Goal: Task Accomplishment & Management: Manage account settings

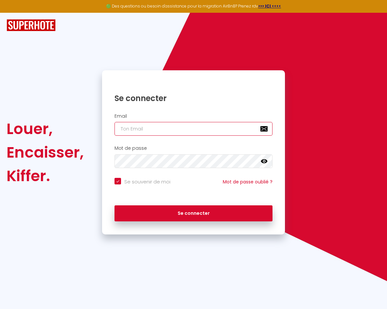
type input "c"
checkbox input "true"
type input "co"
checkbox input "true"
type input "con"
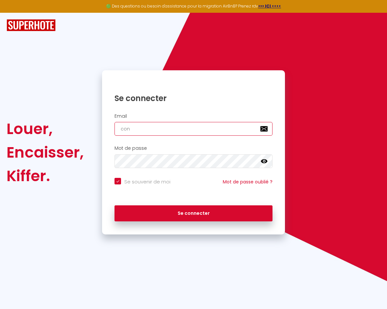
checkbox input "true"
type input "conc"
checkbox input "true"
type input "conci"
checkbox input "true"
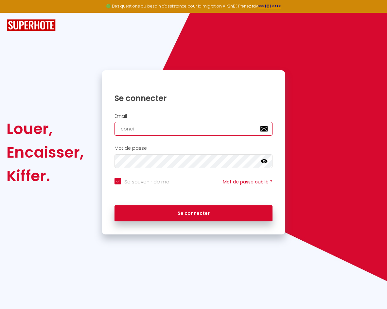
type input "concie"
checkbox input "true"
type input "concier"
checkbox input "true"
type input "concierg"
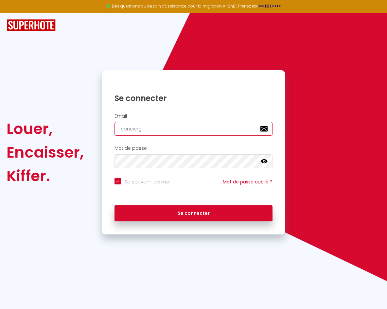
checkbox input "true"
type input "concierge"
checkbox input "true"
type input "concierger"
checkbox input "true"
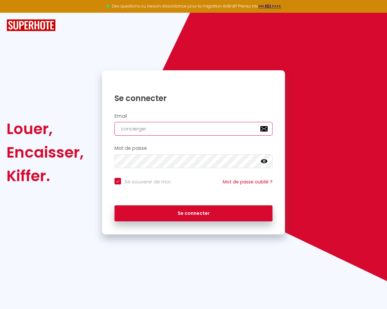
type input "conciergeri"
checkbox input "true"
type input "conciergerie"
checkbox input "true"
type input "conciergeriec"
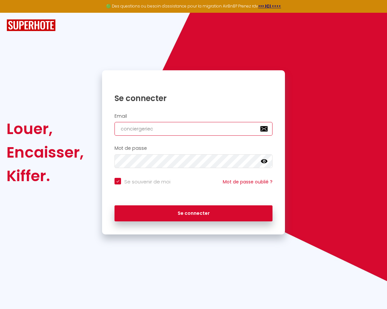
checkbox input "true"
type input "conciergerieca"
checkbox input "true"
type input "conciergeriecap"
checkbox input "true"
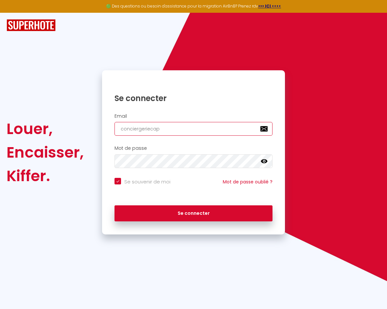
type input "conciergeriecapi"
checkbox input "true"
type input "conciergeriecapib"
checkbox input "true"
type input "conciergeriecapibn"
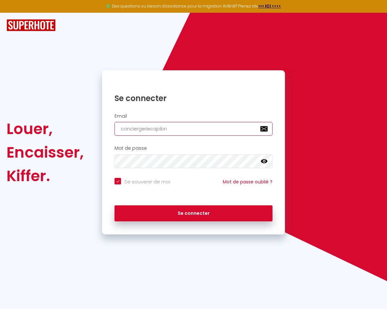
checkbox input "true"
type input "conciergeriecapibnb"
checkbox input "true"
type input "conciergeriecapibnb@"
checkbox input "true"
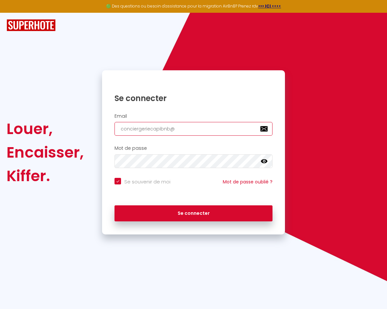
type input "conciergeriecapibnb@g"
checkbox input "true"
type input "conciergeriecapibnb@gm"
checkbox input "true"
type input "conciergeriecapibnb@gma"
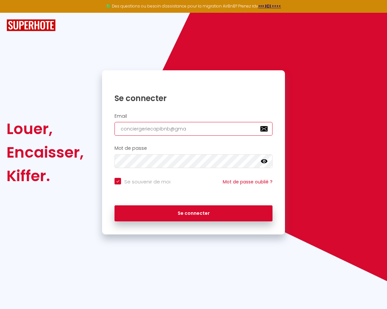
checkbox input "true"
type input "conciergeriecapibnb@gmai"
checkbox input "true"
type input "[EMAIL_ADDRESS]"
checkbox input "true"
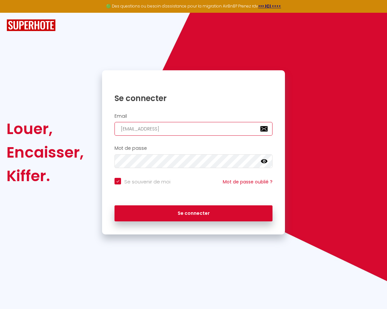
type input "[EMAIL_ADDRESS]."
checkbox input "true"
type input "conciergeriecapibnb@gmail.c"
checkbox input "true"
type input "[EMAIL_ADDRESS][DOMAIN_NAME]"
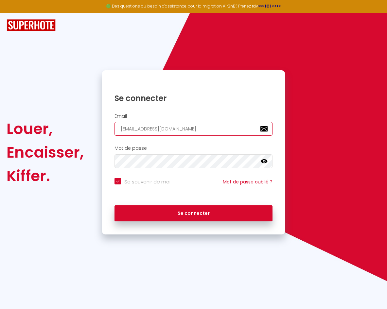
checkbox input "true"
type input "[EMAIL_ADDRESS][DOMAIN_NAME]"
checkbox input "true"
type input "[EMAIL_ADDRESS][DOMAIN_NAME]"
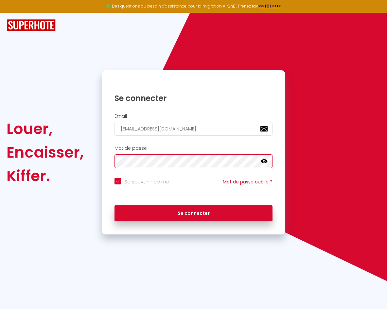
click at [193, 212] on button "Se connecter" at bounding box center [193, 213] width 158 height 16
checkbox input "true"
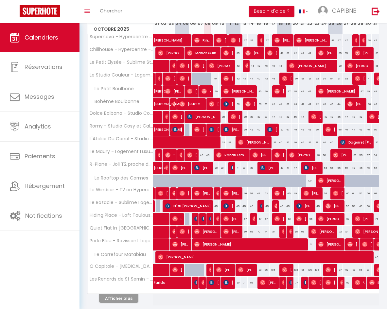
scroll to position [103, 0]
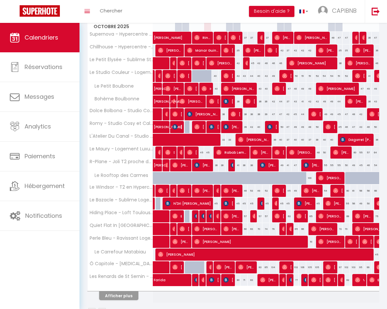
click at [122, 296] on button "Afficher plus" at bounding box center [118, 295] width 39 height 9
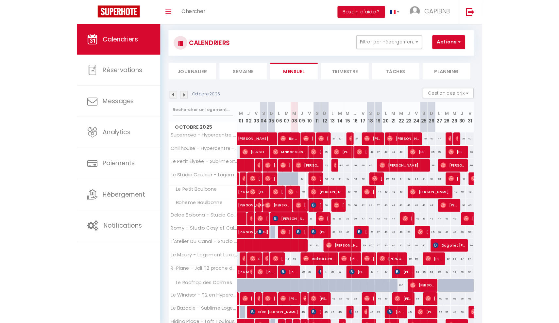
scroll to position [8, 0]
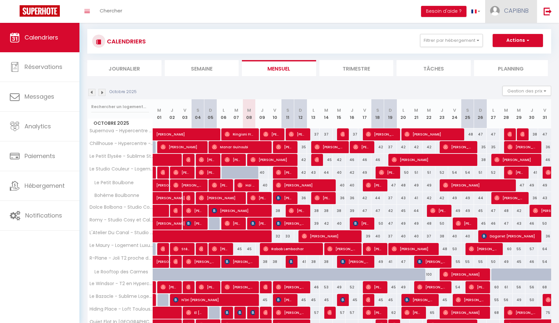
click at [387, 11] on link "CAPIBNB" at bounding box center [511, 11] width 52 height 23
click at [387, 43] on icon at bounding box center [493, 45] width 5 height 5
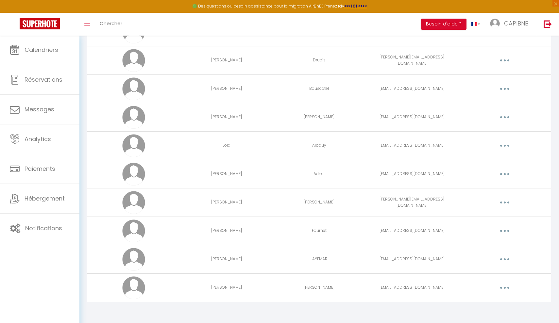
scroll to position [186, 0]
click at [387, 204] on button "button" at bounding box center [505, 203] width 18 height 10
click at [387, 217] on link "Editer" at bounding box center [488, 218] width 48 height 11
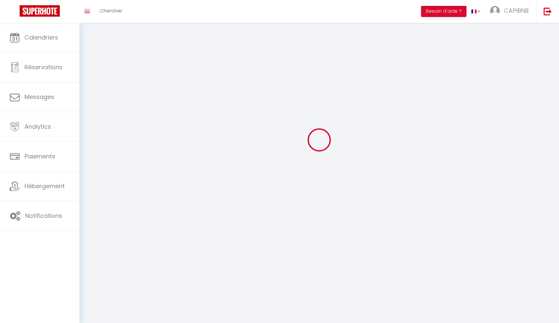
scroll to position [23, 0]
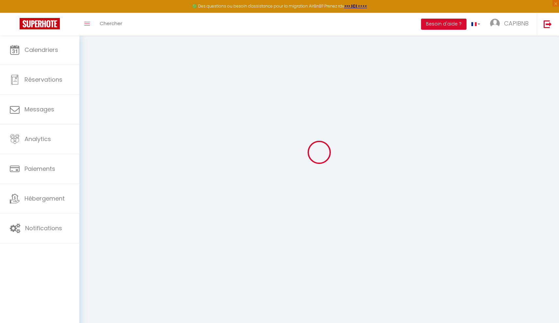
type input "[PERSON_NAME]"
type input "[PERSON_NAME][EMAIL_ADDRESS][DOMAIN_NAME]"
type textarea "[URL][DOMAIN_NAME]"
checkbox input "false"
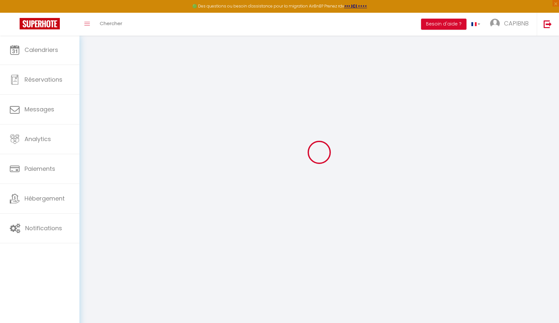
checkbox input "false"
checkbox input "true"
checkbox input "false"
checkbox input "true"
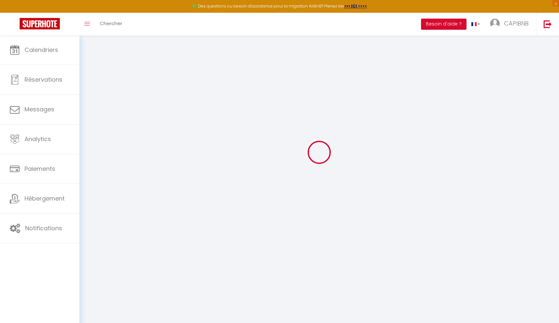
checkbox input "false"
checkbox input "true"
checkbox input "false"
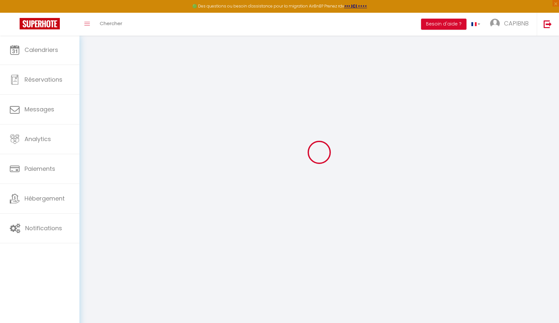
checkbox input "false"
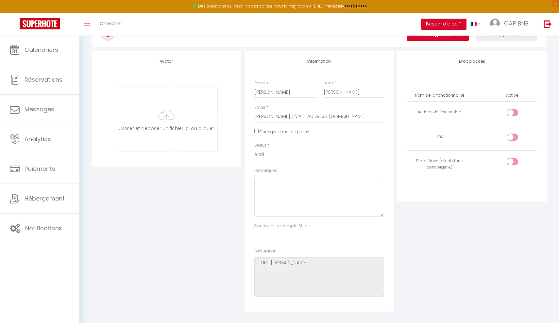
scroll to position [40, 0]
click at [256, 130] on input "Changer le mot de passe" at bounding box center [256, 131] width 4 height 4
checkbox input "true"
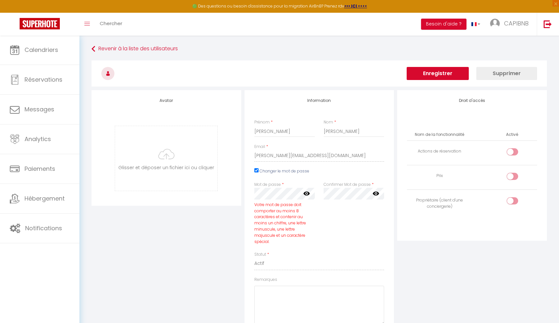
scroll to position [0, 0]
click at [176, 49] on link "Revenir à la liste des utilisateurs" at bounding box center [320, 49] width 456 height 12
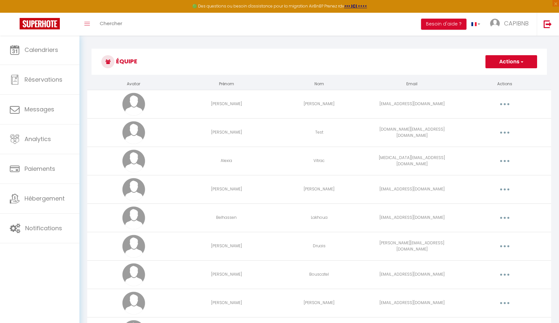
click at [387, 62] on button "Actions" at bounding box center [512, 61] width 52 height 13
click at [387, 73] on link "Ajouter un nouvel utilisateur" at bounding box center [498, 76] width 77 height 9
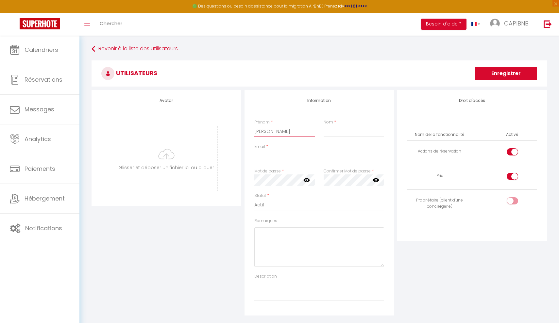
type input "[PERSON_NAME]"
type input "GIOANNI"
type input "[PERSON_NAME][EMAIL_ADDRESS][DOMAIN_NAME]"
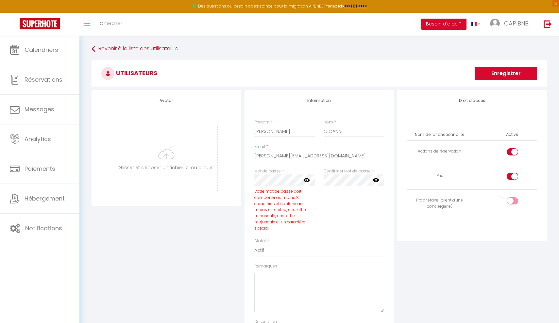
click at [306, 181] on icon at bounding box center [306, 180] width 7 height 7
click at [375, 181] on icon at bounding box center [376, 181] width 7 height 4
click at [387, 176] on div at bounding box center [512, 176] width 11 height 7
click at [387, 176] on input "checkbox" at bounding box center [517, 178] width 11 height 10
checkbox input "false"
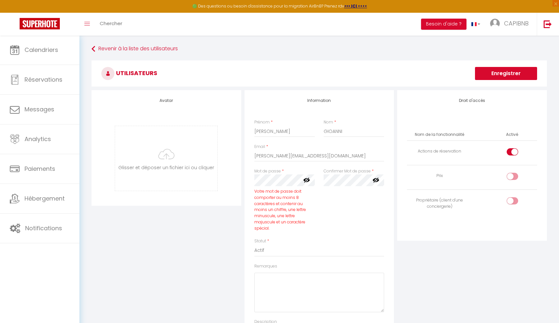
click at [387, 153] on div at bounding box center [512, 151] width 11 height 7
click at [387, 153] on input "checkbox" at bounding box center [517, 153] width 11 height 10
checkbox input "false"
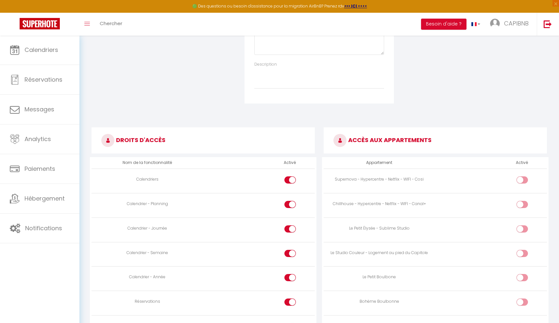
scroll to position [279, 0]
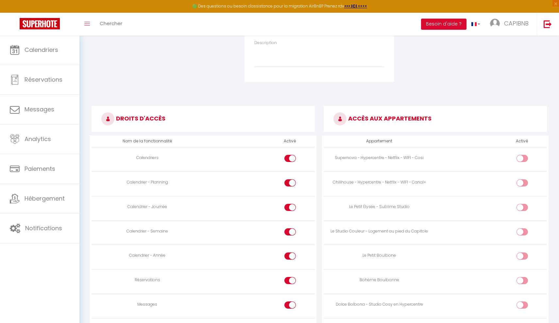
click at [293, 181] on input "checkbox" at bounding box center [295, 185] width 11 height 10
checkbox input "false"
click at [292, 229] on input "checkbox" at bounding box center [295, 234] width 11 height 10
checkbox input "false"
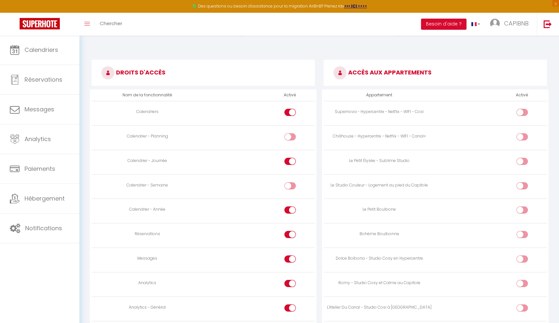
scroll to position [351, 0]
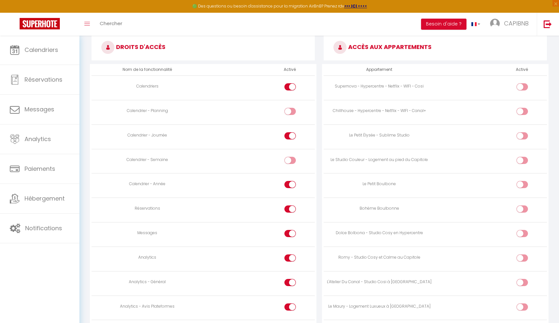
click at [292, 255] on input "checkbox" at bounding box center [295, 260] width 11 height 10
checkbox input "false"
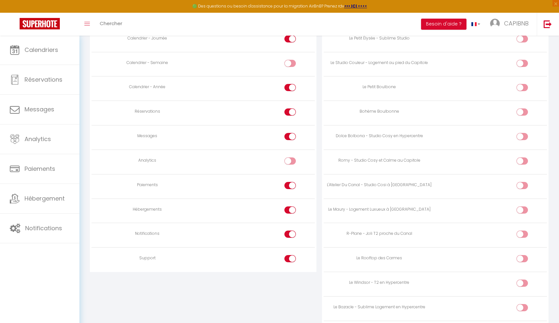
scroll to position [470, 0]
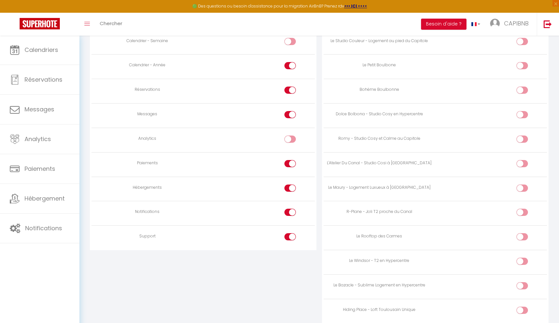
click at [292, 160] on input "checkbox" at bounding box center [295, 165] width 11 height 10
checkbox input "false"
click at [293, 185] on input "checkbox" at bounding box center [295, 190] width 11 height 10
checkbox input "false"
click at [294, 210] on input "checkbox" at bounding box center [295, 214] width 11 height 10
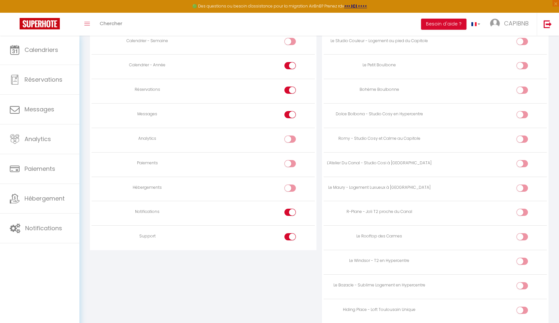
checkbox input "false"
click at [294, 234] on input "checkbox" at bounding box center [295, 239] width 11 height 10
checkbox input "false"
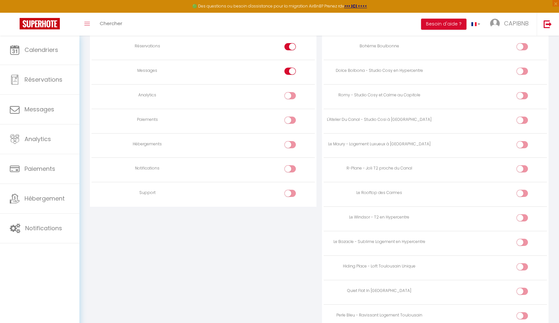
scroll to position [527, 0]
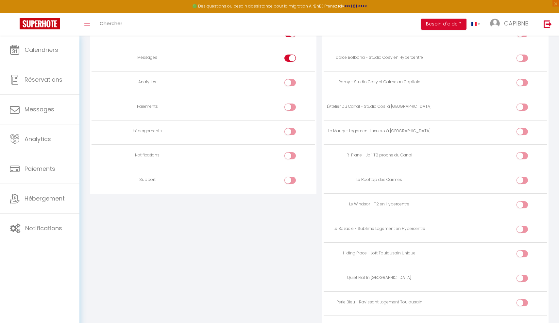
click at [387, 201] on div at bounding box center [522, 204] width 11 height 7
click at [387, 201] on input "checkbox" at bounding box center [527, 206] width 11 height 10
checkbox input "true"
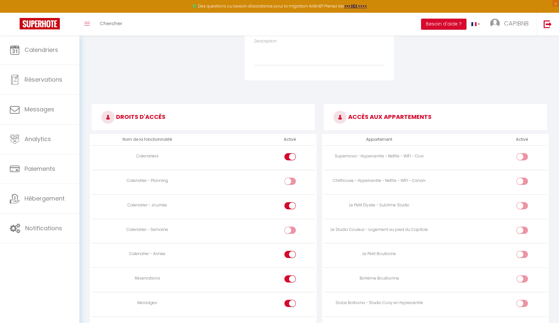
scroll to position [260, 0]
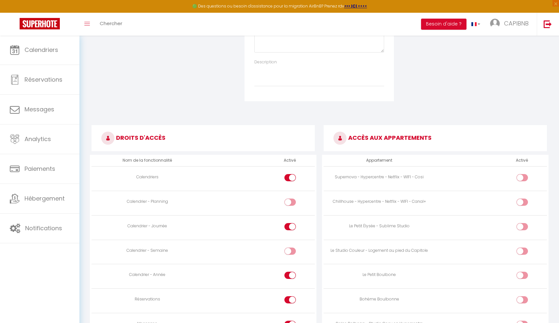
click at [387, 199] on div at bounding box center [522, 202] width 11 height 7
click at [387, 199] on input "checkbox" at bounding box center [527, 204] width 11 height 10
checkbox input "true"
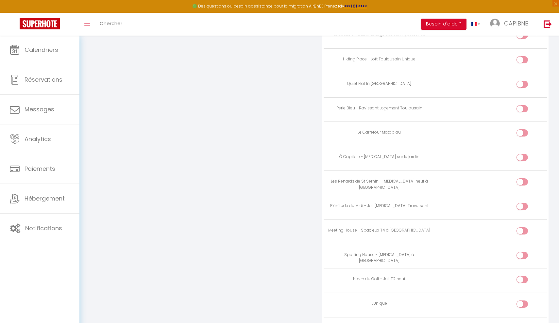
scroll to position [707, 0]
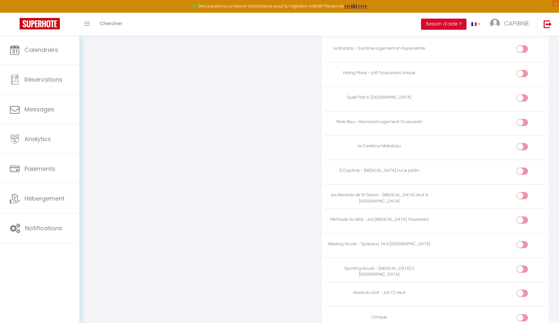
click at [387, 143] on div at bounding box center [522, 146] width 11 height 7
click at [387, 143] on input "checkbox" at bounding box center [527, 148] width 11 height 10
checkbox input "true"
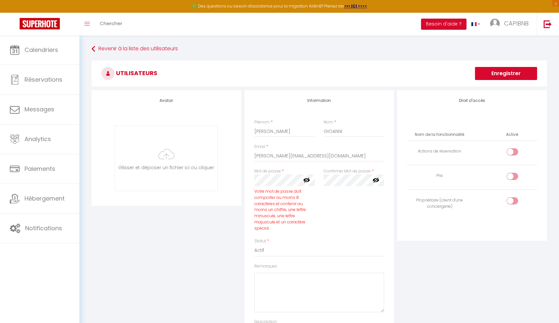
scroll to position [0, 0]
click at [387, 77] on button "Enregistrer" at bounding box center [506, 73] width 62 height 13
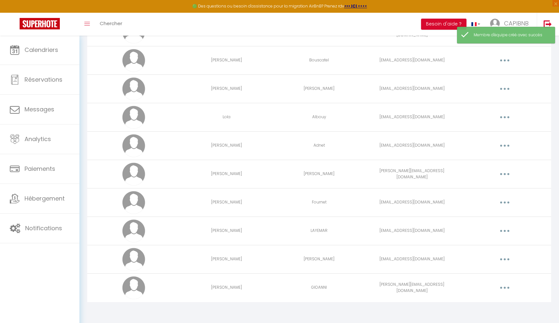
scroll to position [214, 0]
click at [387, 176] on button "button" at bounding box center [505, 174] width 18 height 10
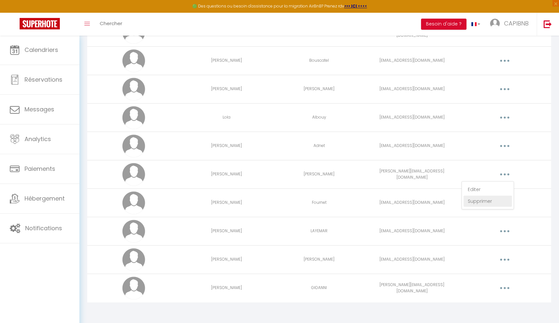
click at [387, 200] on link "Supprimer" at bounding box center [488, 201] width 48 height 11
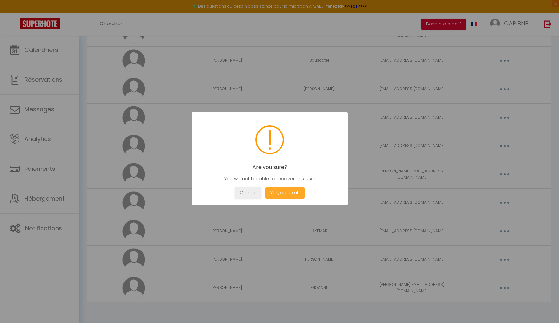
click at [289, 193] on button "Yes, delete it!" at bounding box center [285, 192] width 39 height 11
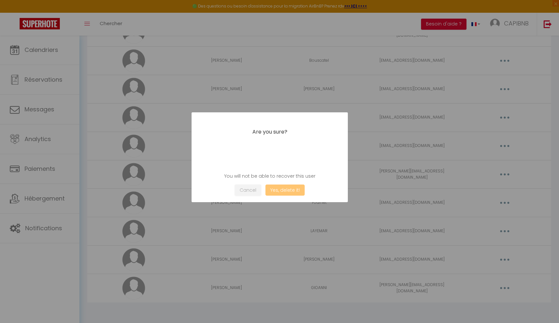
scroll to position [186, 0]
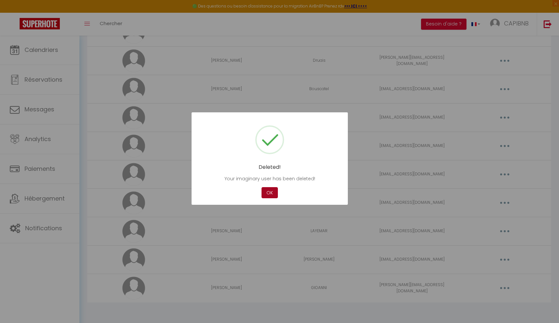
click at [268, 193] on button "OK" at bounding box center [270, 192] width 16 height 11
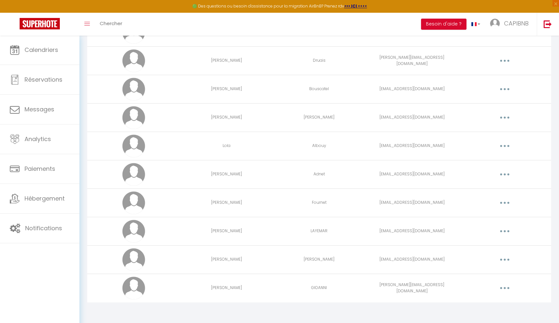
click at [387, 288] on icon "button" at bounding box center [505, 288] width 2 height 2
click at [387, 300] on link "Editer" at bounding box center [488, 303] width 48 height 11
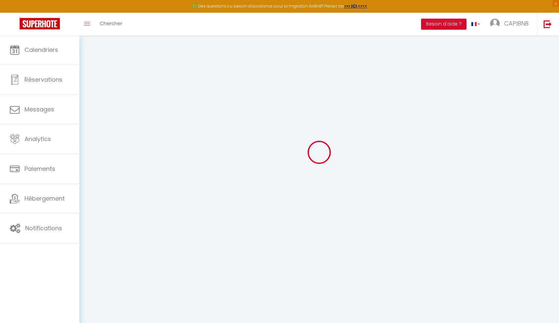
type input "[PERSON_NAME]"
type input "GIOANNI"
type input "[PERSON_NAME][EMAIL_ADDRESS][DOMAIN_NAME]"
type textarea "[URL][DOMAIN_NAME]"
checkbox input "false"
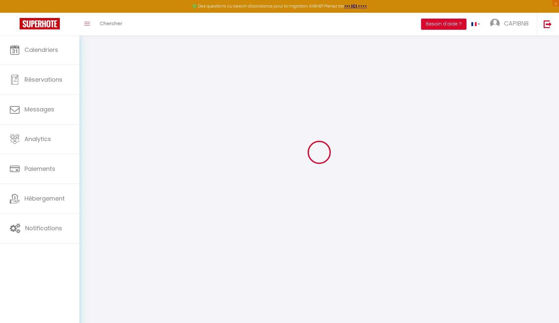
checkbox input "false"
checkbox input "true"
checkbox input "false"
checkbox input "true"
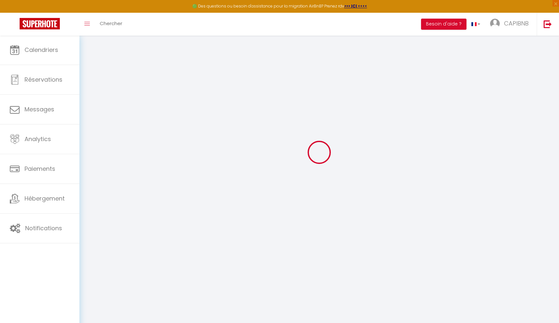
checkbox input "false"
checkbox input "true"
checkbox input "false"
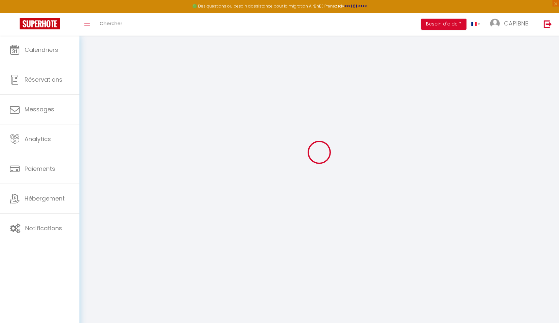
checkbox input "false"
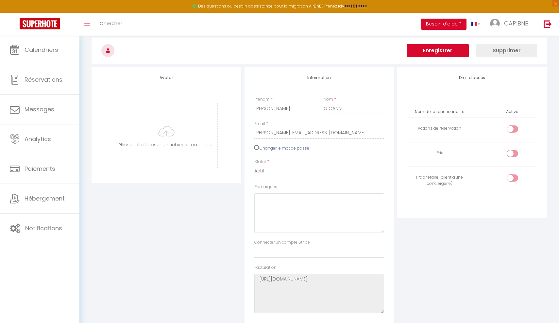
click at [330, 108] on input "GIOANNI" at bounding box center [354, 109] width 61 height 12
type input "[PERSON_NAME]"
click at [387, 52] on button "Enregistrer" at bounding box center [438, 50] width 62 height 13
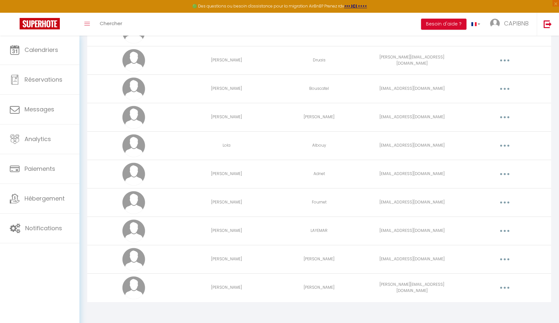
scroll to position [186, 0]
click at [387, 260] on button "button" at bounding box center [505, 260] width 18 height 10
click at [387, 156] on td "[EMAIL_ADDRESS][DOMAIN_NAME]" at bounding box center [412, 146] width 93 height 28
click at [387, 260] on button "button" at bounding box center [505, 260] width 18 height 10
click at [387, 270] on link "Editer" at bounding box center [488, 274] width 48 height 11
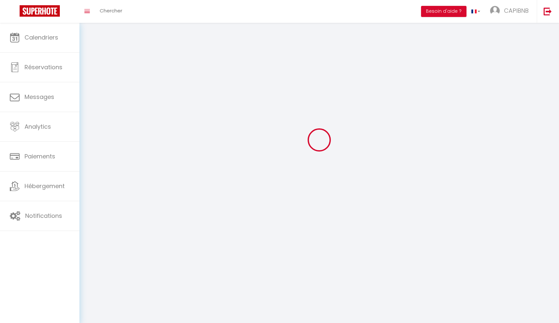
scroll to position [23, 0]
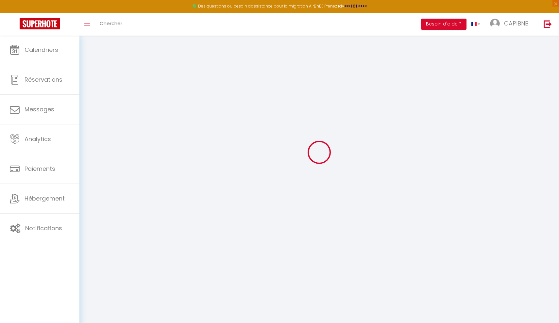
type input "[PERSON_NAME]"
type input "[EMAIL_ADDRESS][DOMAIN_NAME]"
type textarea "[URL][DOMAIN_NAME]"
checkbox input "false"
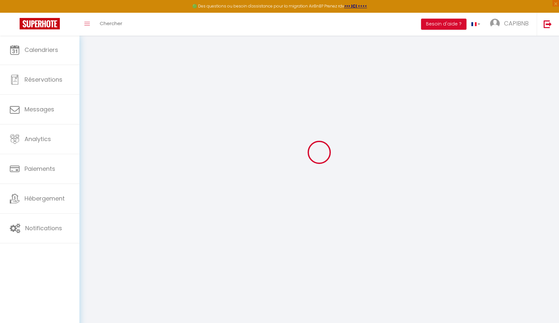
checkbox input "false"
checkbox input "true"
checkbox input "false"
checkbox input "true"
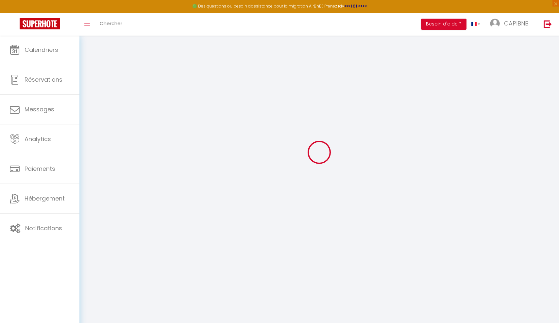
checkbox input "false"
checkbox input "true"
checkbox input "false"
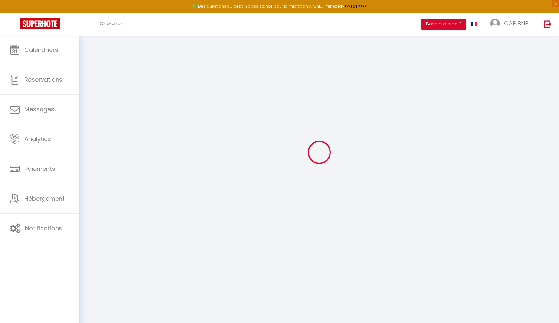
checkbox input "false"
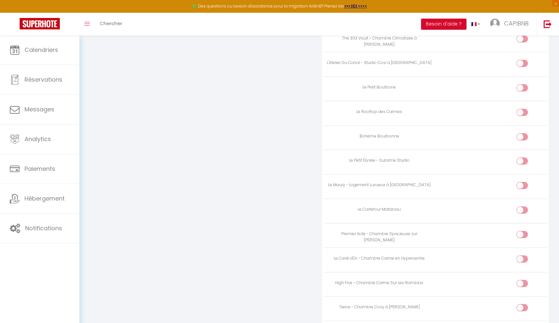
scroll to position [903, 0]
click at [387, 158] on input "checkbox" at bounding box center [527, 163] width 11 height 10
checkbox input "true"
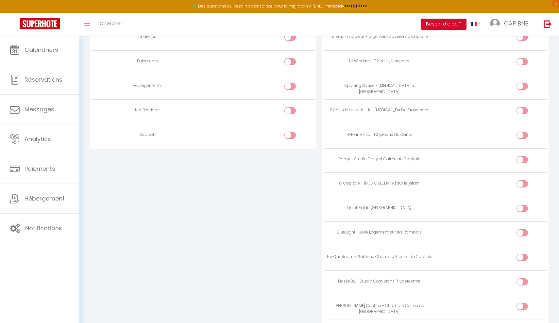
scroll to position [561, 0]
click at [387, 109] on div at bounding box center [522, 111] width 11 height 7
click at [387, 109] on input "checkbox" at bounding box center [527, 113] width 11 height 10
checkbox input "true"
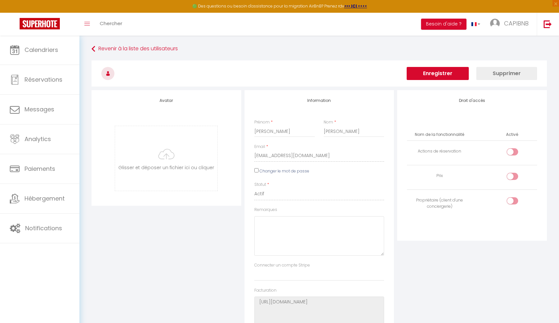
scroll to position [0, 0]
click at [387, 74] on button "Enregistrer" at bounding box center [438, 73] width 62 height 13
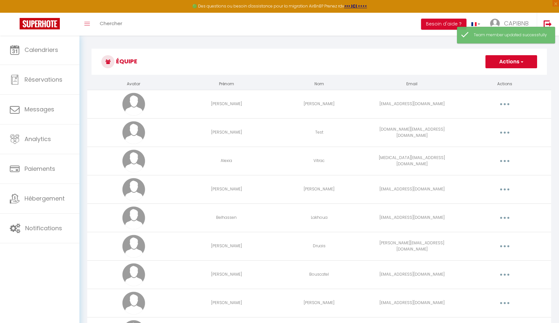
click at [387, 162] on button "button" at bounding box center [505, 161] width 18 height 10
click at [387, 174] on link "Editer" at bounding box center [488, 176] width 48 height 11
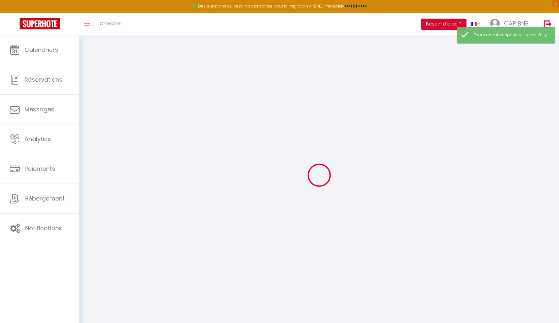
type input "Alexia"
type input "Vitrac"
type input "[MEDICAL_DATA][EMAIL_ADDRESS][DOMAIN_NAME]"
type textarea "[URL][DOMAIN_NAME]"
checkbox input "false"
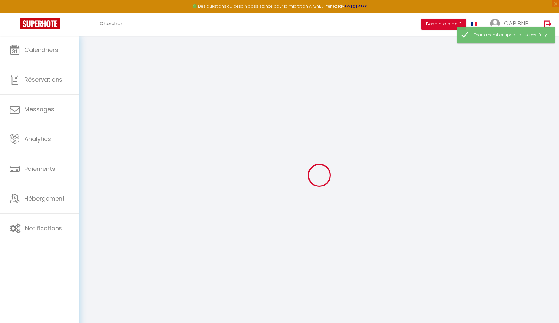
checkbox input "false"
checkbox input "true"
checkbox input "false"
checkbox input "true"
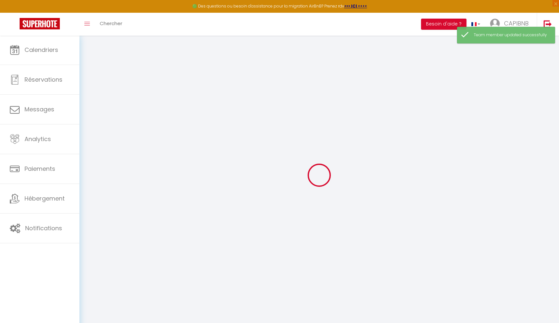
checkbox input "false"
checkbox input "true"
checkbox input "false"
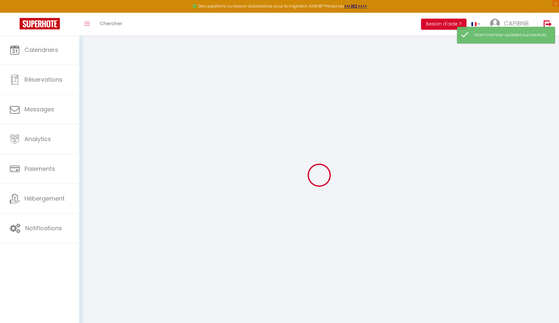
checkbox input "false"
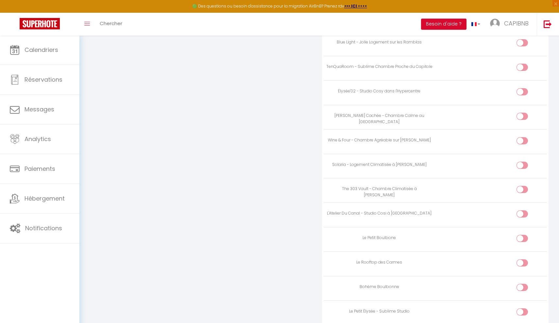
scroll to position [705, 0]
click at [387, 160] on input "checkbox" at bounding box center [527, 165] width 11 height 10
checkbox input "true"
click at [387, 184] on input "checkbox" at bounding box center [527, 189] width 11 height 10
checkbox input "true"
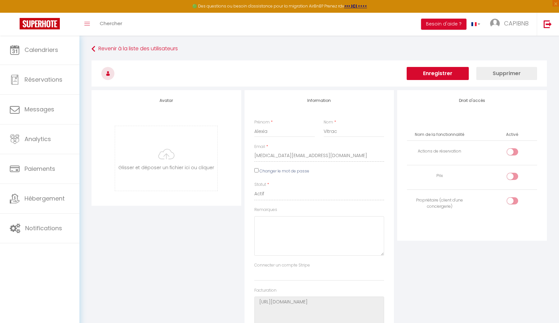
scroll to position [0, 0]
click at [387, 71] on button "Enregistrer" at bounding box center [438, 73] width 62 height 13
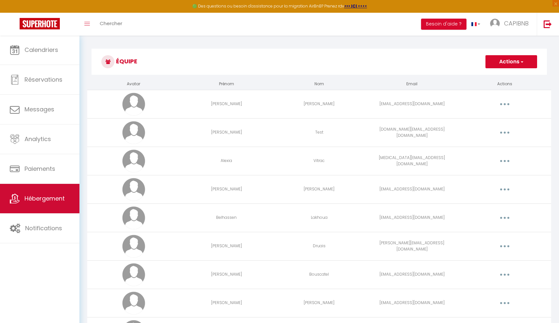
click at [48, 200] on span "Hébergement" at bounding box center [45, 199] width 40 height 8
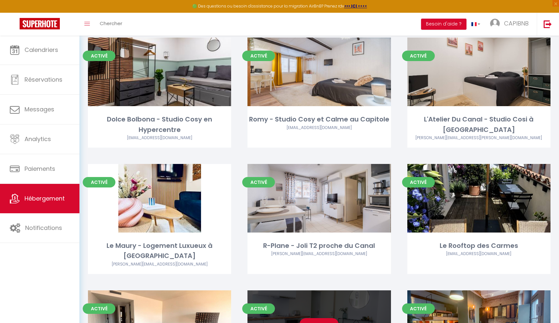
scroll to position [298, 0]
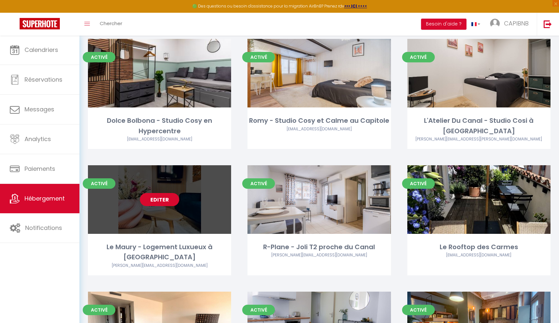
click at [160, 203] on link "Editer" at bounding box center [159, 199] width 39 height 13
select select "3"
select select "2"
select select "1"
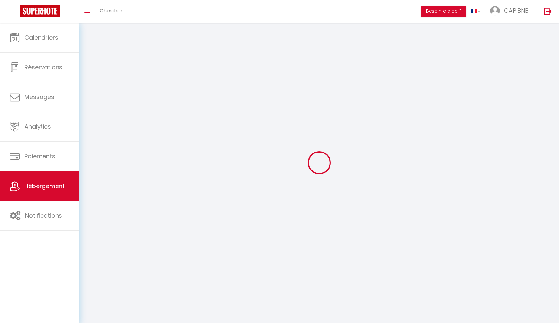
select select
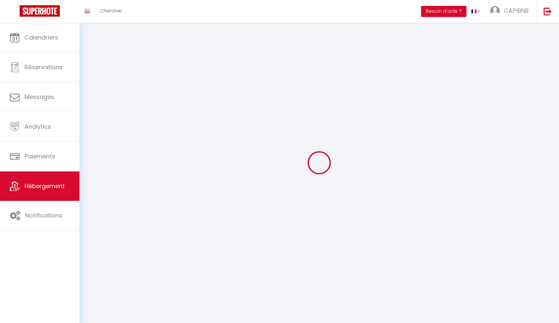
select select
checkbox input "false"
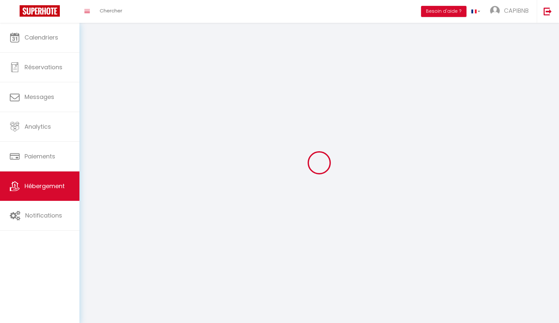
checkbox input "false"
select select
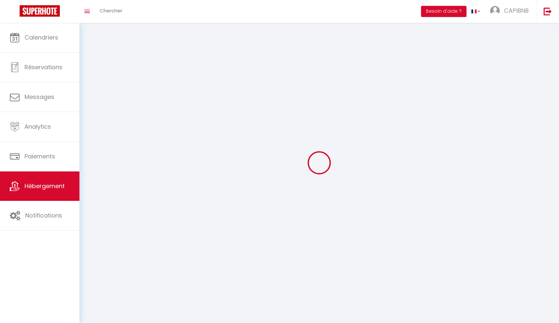
select select
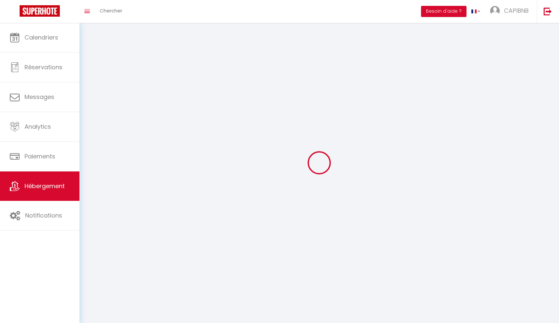
select select
checkbox input "false"
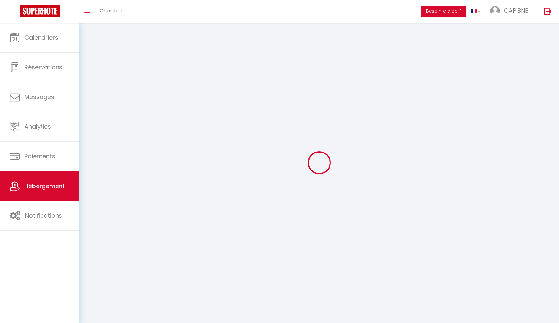
select select
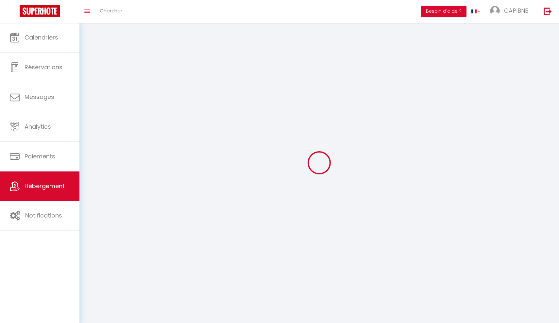
select select
checkbox input "false"
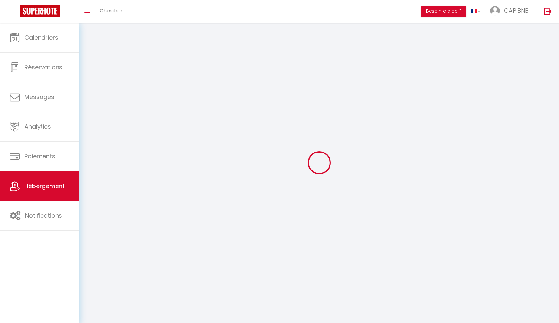
checkbox input "false"
select select
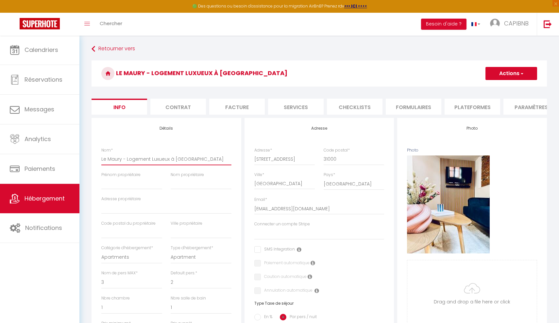
click at [162, 156] on input "Le Maury - Logement Luxueux à [GEOGRAPHIC_DATA]" at bounding box center [166, 159] width 130 height 12
paste input "Ô [US_STATE] - Appartement De Charme"
click at [387, 71] on button "Actions" at bounding box center [512, 73] width 52 height 13
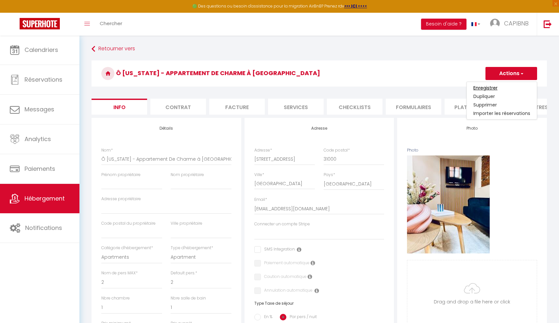
click at [387, 86] on input "Enregistrer" at bounding box center [486, 88] width 24 height 7
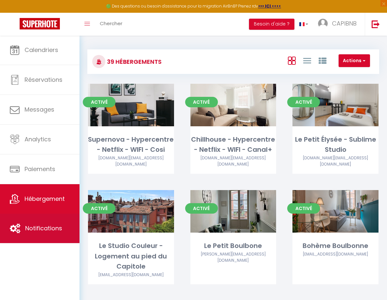
click at [53, 235] on link "Notifications" at bounding box center [39, 228] width 79 height 29
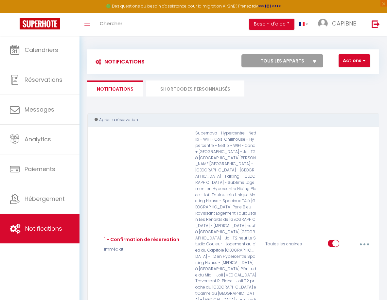
click at [177, 88] on li "SHORTCODES PERSONNALISÉS" at bounding box center [195, 88] width 98 height 16
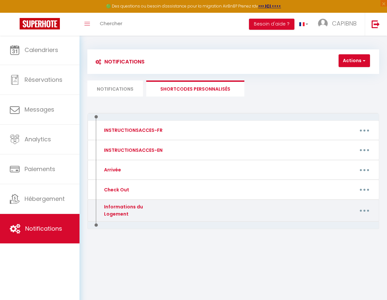
click at [367, 211] on button "button" at bounding box center [364, 210] width 17 height 12
click at [335, 225] on link "Editer" at bounding box center [347, 226] width 48 height 11
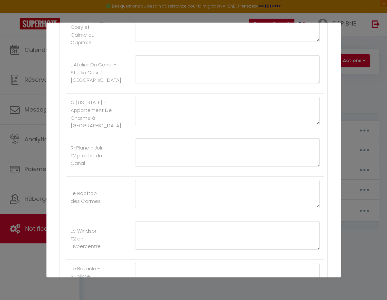
scroll to position [453, 0]
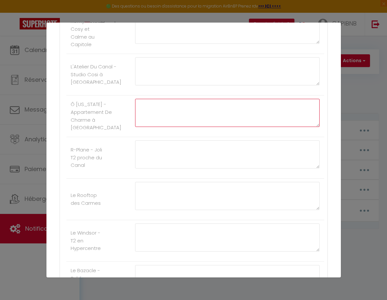
click at [202, 113] on textarea at bounding box center [227, 113] width 185 height 28
paste textarea "[URL][DOMAIN_NAME]"
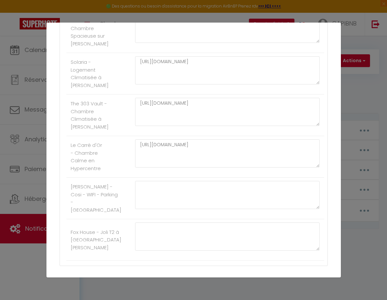
scroll to position [1573, 0]
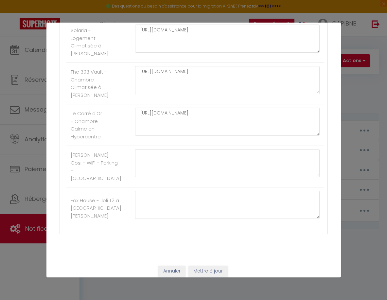
click at [213, 267] on button "Mettre à jour" at bounding box center [207, 271] width 39 height 11
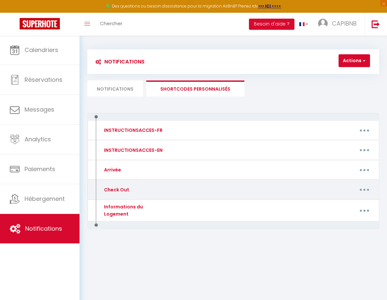
click at [362, 190] on button "button" at bounding box center [364, 189] width 17 height 12
click at [339, 203] on link "Editer" at bounding box center [347, 205] width 48 height 11
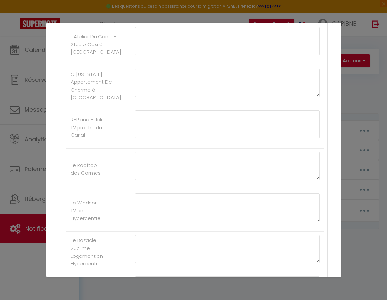
scroll to position [476, 0]
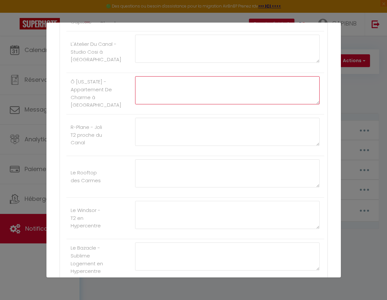
click at [192, 95] on textarea at bounding box center [227, 90] width 185 height 28
paste textarea "[URL][DOMAIN_NAME]"
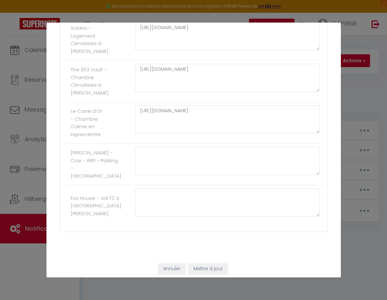
scroll to position [1575, 0]
click at [205, 265] on button "Mettre à jour" at bounding box center [207, 269] width 39 height 11
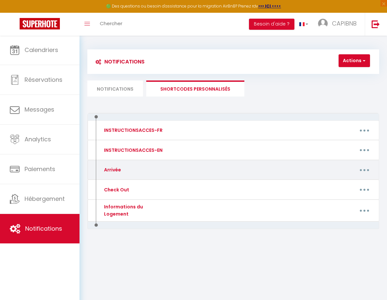
click at [363, 169] on button "button" at bounding box center [364, 170] width 17 height 12
click at [339, 183] on link "Editer" at bounding box center [347, 185] width 48 height 11
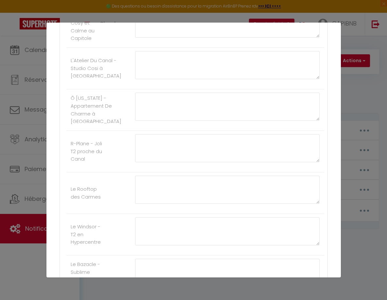
scroll to position [452, 0]
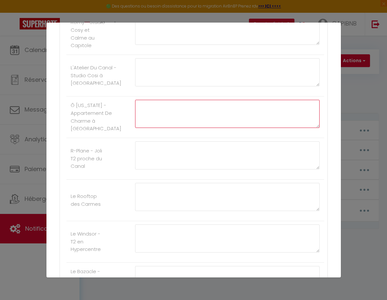
click at [199, 116] on textarea at bounding box center [227, 114] width 185 height 28
paste textarea "[URL][DOMAIN_NAME]"
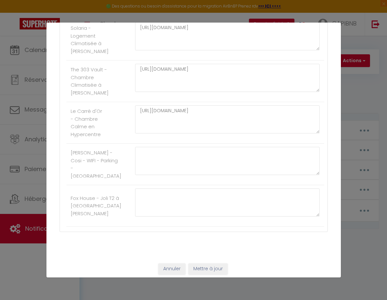
scroll to position [1575, 0]
click at [204, 264] on button "Mettre à jour" at bounding box center [207, 269] width 39 height 11
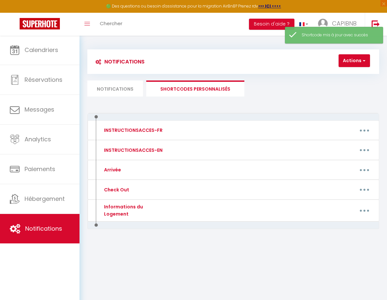
click at [119, 85] on li "Notifications" at bounding box center [115, 88] width 56 height 16
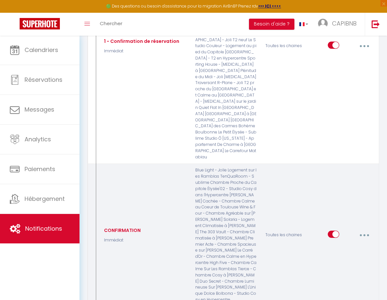
scroll to position [202, 0]
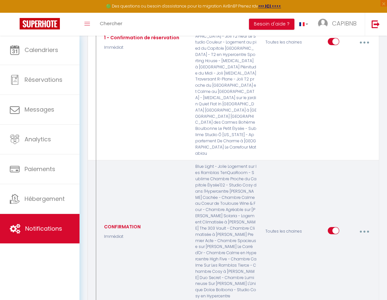
click at [363, 225] on button "button" at bounding box center [363, 231] width 17 height 12
click at [348, 242] on link "Editer" at bounding box center [346, 247] width 48 height 11
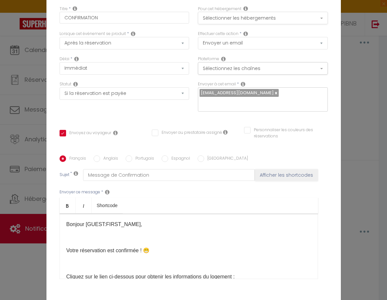
click at [262, 20] on button "Sélectionner les hébergements" at bounding box center [263, 18] width 130 height 12
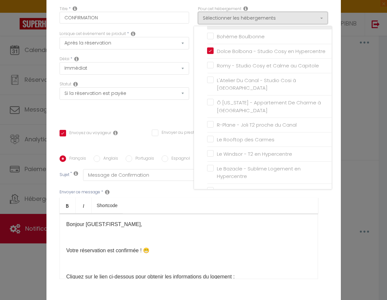
scroll to position [119, 0]
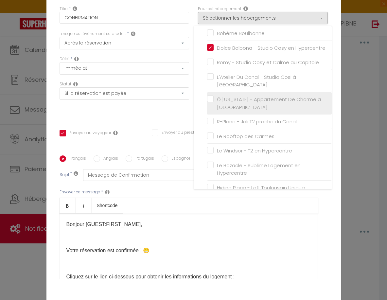
click at [210, 100] on input "Ô [US_STATE] - Appartement De Charme à [GEOGRAPHIC_DATA]" at bounding box center [269, 103] width 125 height 7
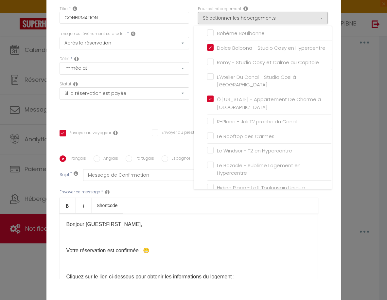
click at [326, 201] on div "Envoyer ce message * Bold Italic Shortcode Rich text editor Bonjour [GUEST:FIRS…" at bounding box center [194, 234] width 268 height 106
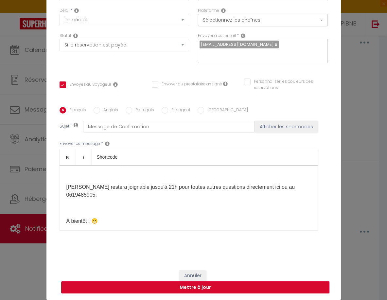
scroll to position [48, 0]
click at [213, 289] on button "Mettre à jour" at bounding box center [195, 287] width 268 height 12
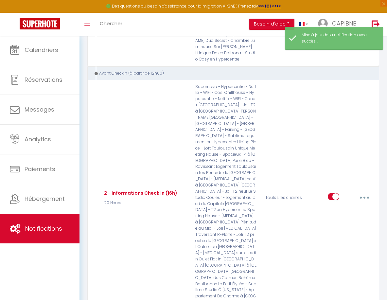
scroll to position [565, 0]
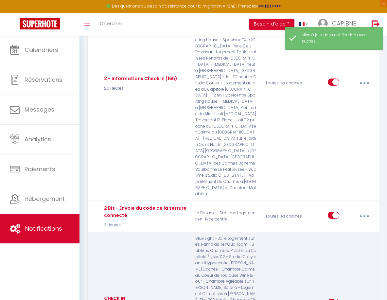
click at [360, 297] on button "button" at bounding box center [363, 303] width 17 height 12
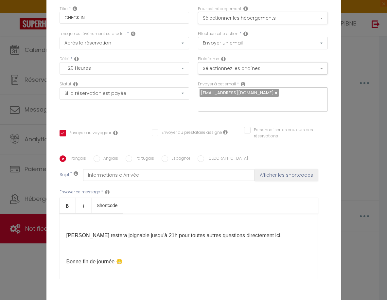
scroll to position [0, 0]
click at [252, 22] on button "Sélectionner les hébergements" at bounding box center [263, 18] width 130 height 12
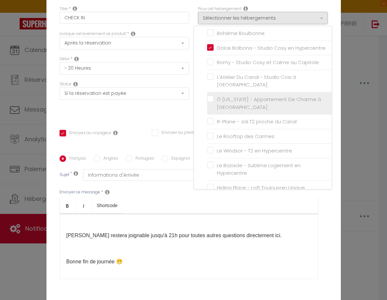
click at [213, 100] on input "Ô [US_STATE] - Appartement De Charme à [GEOGRAPHIC_DATA]" at bounding box center [269, 103] width 125 height 7
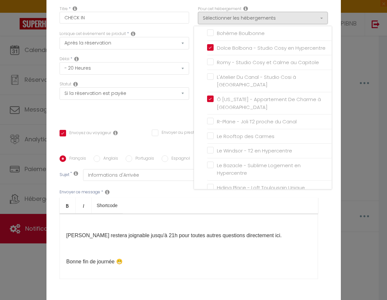
click at [332, 202] on div "Titre * CHECK IN Pour cet hébergement Sélectionner les hébergements Tous les ap…" at bounding box center [193, 155] width 294 height 313
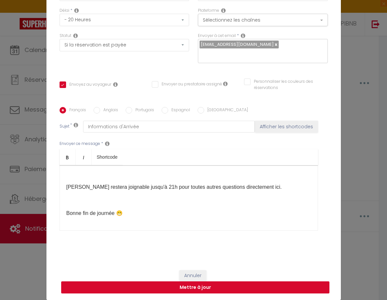
click at [261, 286] on button "Mettre à jour" at bounding box center [195, 287] width 268 height 12
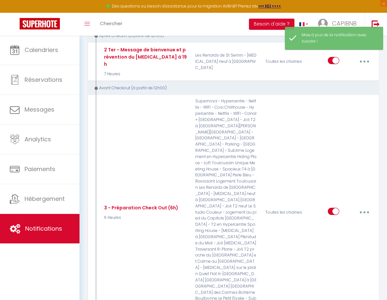
scroll to position [927, 0]
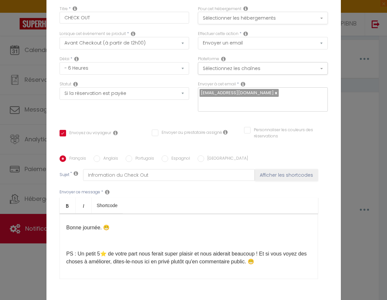
scroll to position [0, 0]
click at [258, 16] on button "Sélectionner les hébergements" at bounding box center [263, 18] width 130 height 12
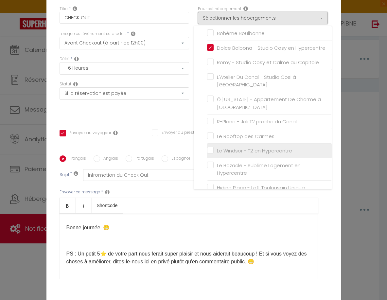
scroll to position [142, 0]
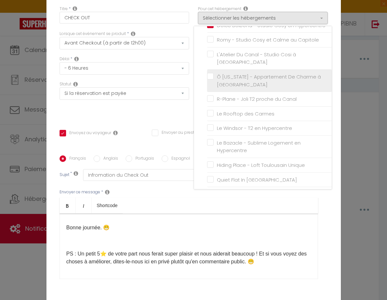
click at [212, 78] on input "Ô [US_STATE] - Appartement De Charme à [GEOGRAPHIC_DATA]" at bounding box center [269, 81] width 125 height 7
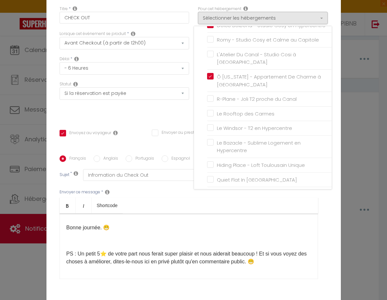
click at [330, 221] on div "Titre * CHECK OUT Pour cet hébergement Sélectionner les hébergements Tous les a…" at bounding box center [193, 155] width 294 height 313
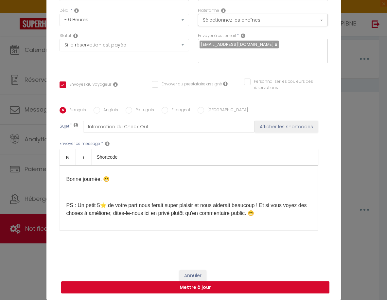
click at [273, 291] on button "Mettre à jour" at bounding box center [195, 287] width 268 height 12
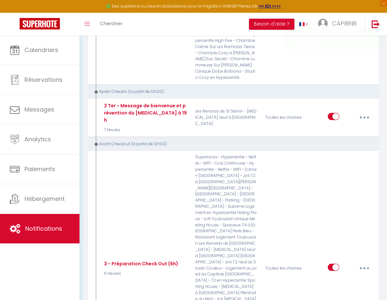
scroll to position [856, 0]
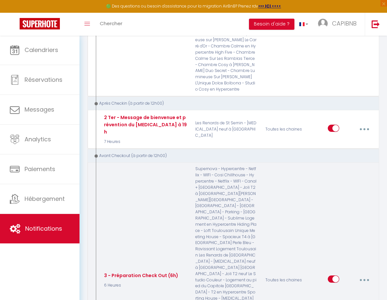
click at [363, 274] on button "button" at bounding box center [363, 280] width 17 height 12
click at [346, 290] on link "Editer" at bounding box center [346, 295] width 48 height 11
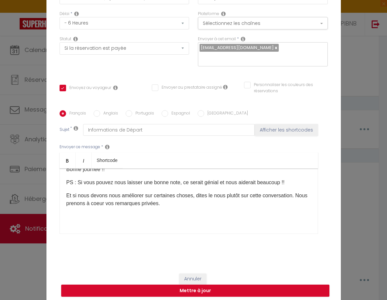
click at [331, 46] on div "Envoyer à cet email * [EMAIL_ADDRESS][DOMAIN_NAME]" at bounding box center [263, 54] width 138 height 37
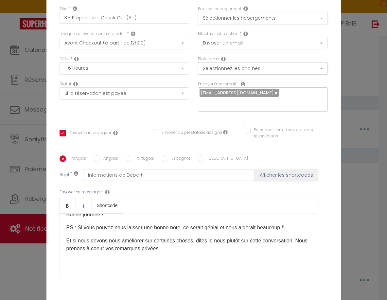
scroll to position [0, 0]
click at [292, 14] on button "Sélectionner les hébergements" at bounding box center [263, 18] width 130 height 12
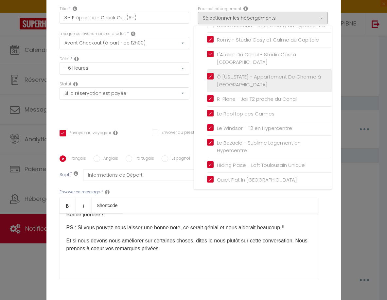
click at [214, 73] on label "Ô [US_STATE] - Appartement De Charme à [GEOGRAPHIC_DATA]" at bounding box center [271, 80] width 114 height 15
click at [212, 78] on input "Ô [US_STATE] - Appartement De Charme à [GEOGRAPHIC_DATA]" at bounding box center [269, 81] width 125 height 7
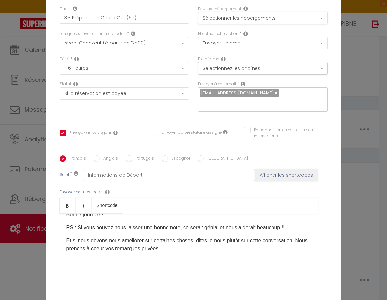
click at [312, 17] on button "Sélectionner les hébergements" at bounding box center [263, 18] width 130 height 12
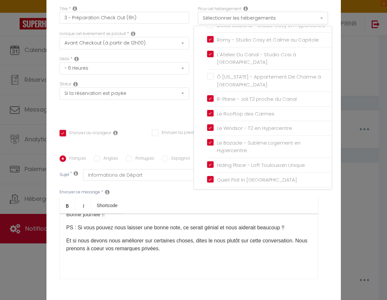
click at [312, 17] on button "Sélectionner les hébergements" at bounding box center [263, 18] width 130 height 12
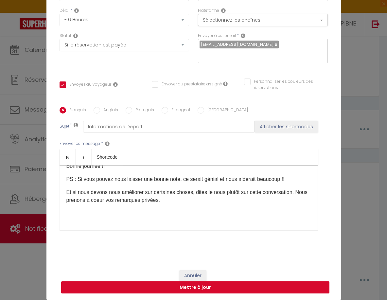
click at [260, 286] on button "Mettre à jour" at bounding box center [195, 287] width 268 height 12
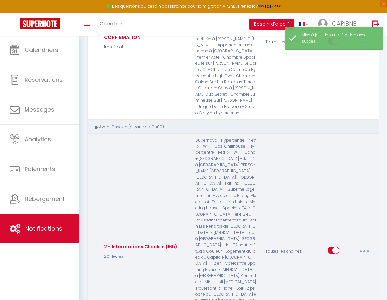
scroll to position [394, 0]
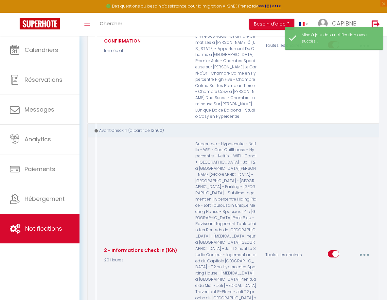
click at [363, 249] on button "button" at bounding box center [363, 255] width 17 height 12
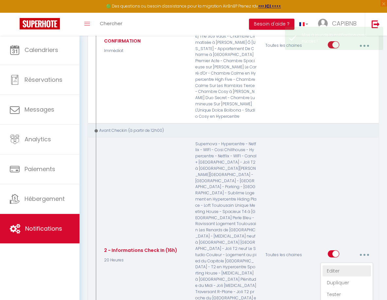
click at [350, 265] on link "Editer" at bounding box center [346, 270] width 48 height 11
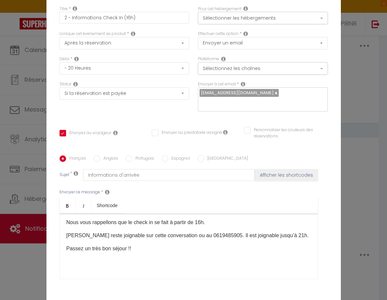
scroll to position [0, 0]
click at [283, 16] on button "Sélectionner les hébergements" at bounding box center [263, 18] width 130 height 12
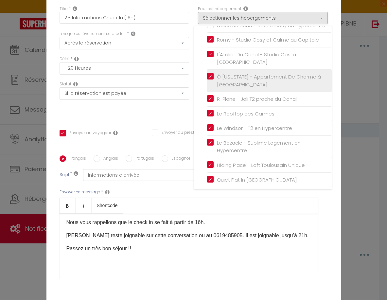
click at [214, 73] on label "Ô [US_STATE] - Appartement De Charme à [GEOGRAPHIC_DATA]" at bounding box center [271, 80] width 114 height 15
click at [212, 78] on input "Ô [US_STATE] - Appartement De Charme à [GEOGRAPHIC_DATA]" at bounding box center [269, 81] width 125 height 7
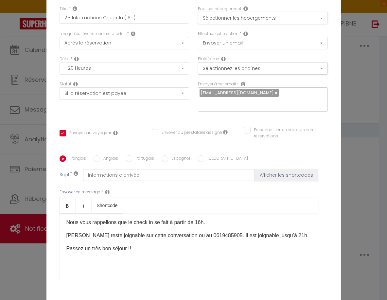
click at [317, 16] on button "Sélectionner les hébergements" at bounding box center [263, 18] width 130 height 12
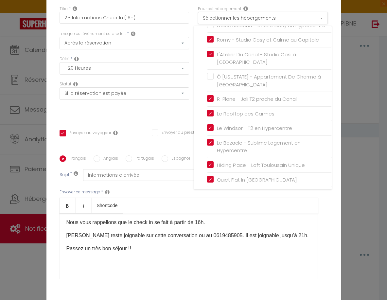
click at [317, 16] on button "Sélectionner les hébergements" at bounding box center [263, 18] width 130 height 12
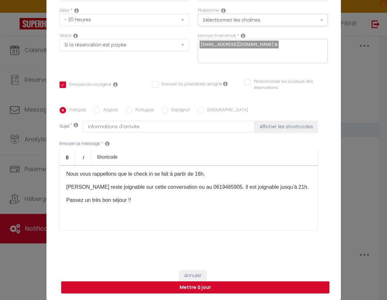
click at [274, 289] on button "Mettre à jour" at bounding box center [195, 287] width 268 height 12
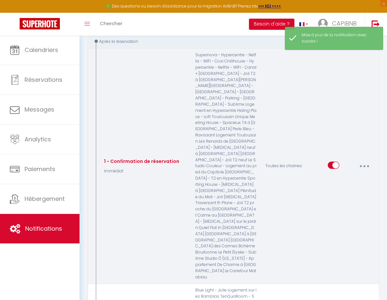
scroll to position [78, 0]
click at [363, 160] on button "button" at bounding box center [363, 166] width 17 height 12
click at [351, 177] on link "Editer" at bounding box center [346, 182] width 48 height 11
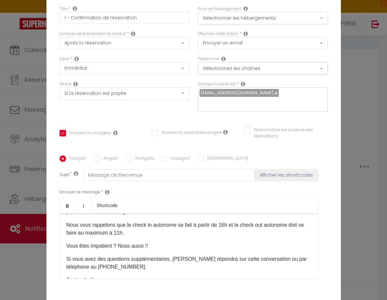
scroll to position [0, 0]
click at [259, 17] on button "Sélectionner les hébergements" at bounding box center [263, 18] width 130 height 12
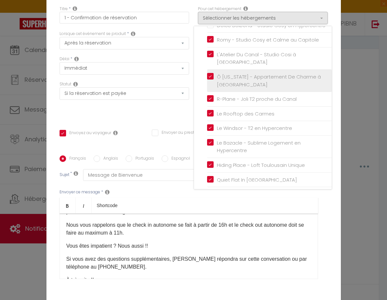
click at [214, 73] on label "Ô [US_STATE] - Appartement De Charme à [GEOGRAPHIC_DATA]" at bounding box center [271, 80] width 114 height 15
click at [213, 78] on input "Ô [US_STATE] - Appartement De Charme à [GEOGRAPHIC_DATA]" at bounding box center [269, 81] width 125 height 7
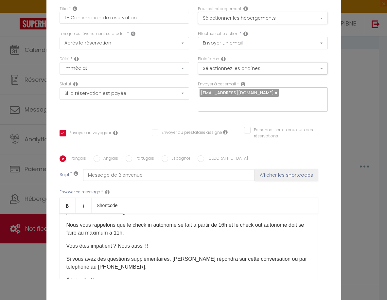
click at [269, 15] on button "Sélectionner les hébergements" at bounding box center [263, 18] width 130 height 12
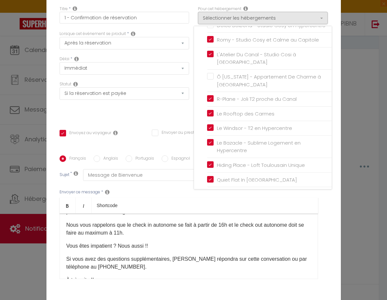
click at [327, 199] on div "Envoyer ce message * Bold Italic Shortcode Rich text editor Bonjour [GUEST:FIRS…" at bounding box center [194, 234] width 268 height 106
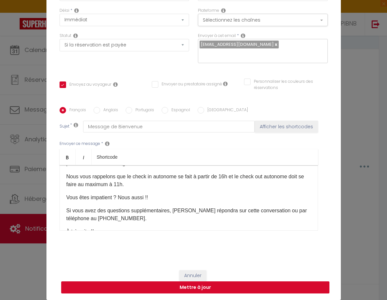
scroll to position [48, 0]
click at [265, 287] on button "Mettre à jour" at bounding box center [195, 287] width 268 height 12
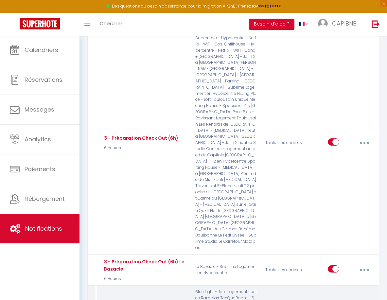
scroll to position [967, 0]
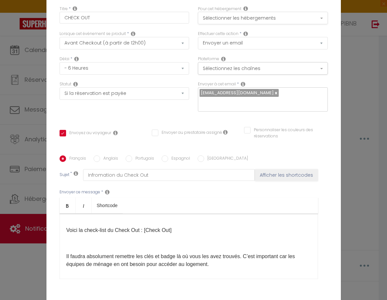
scroll to position [0, 0]
click at [267, 17] on button "Sélectionner les hébergements" at bounding box center [263, 18] width 130 height 12
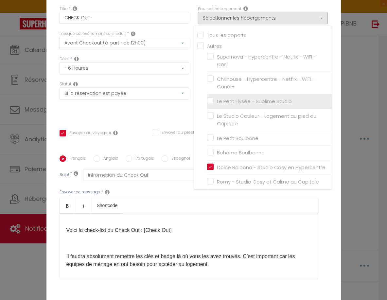
click at [211, 98] on input "Le Petit Élysée - Sublime Studio" at bounding box center [269, 101] width 125 height 7
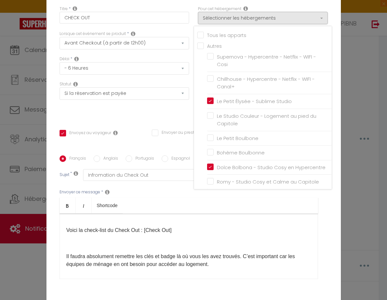
click at [326, 226] on div "Envoyer ce message * Bold Italic Shortcode Rich text editor Bonjour [GUEST:FIRS…" at bounding box center [194, 234] width 268 height 106
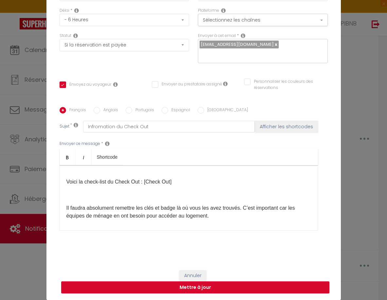
click at [258, 289] on button "Mettre à jour" at bounding box center [195, 287] width 268 height 12
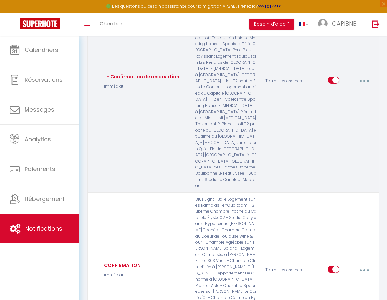
scroll to position [160, 0]
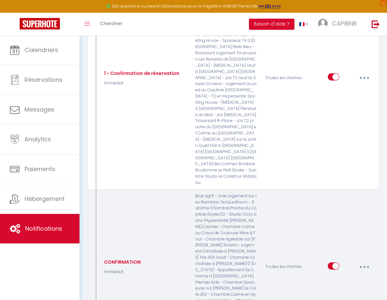
click at [365, 266] on icon "button" at bounding box center [364, 267] width 2 height 2
click at [342, 277] on link "Editer" at bounding box center [346, 282] width 48 height 11
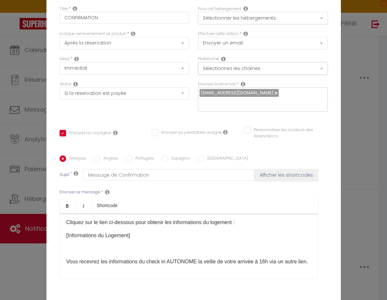
scroll to position [0, 0]
click at [261, 20] on button "Sélectionner les hébergements" at bounding box center [263, 18] width 130 height 12
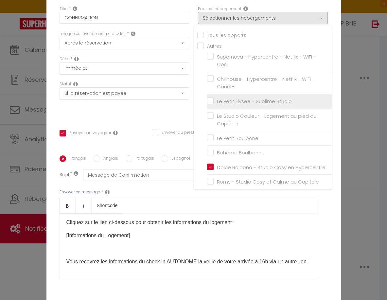
click at [211, 100] on input "Le Petit Élysée - Sublime Studio" at bounding box center [269, 101] width 125 height 7
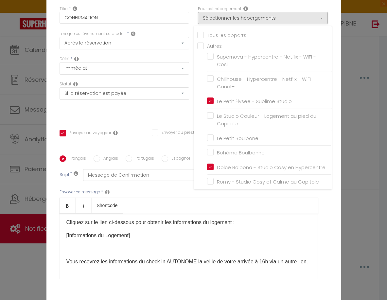
click at [328, 225] on div "Français Anglais Portugais Espagnol Italien Sujet * Message de Confirmation Aff…" at bounding box center [193, 221] width 271 height 132
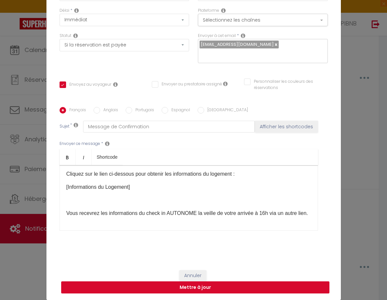
scroll to position [48, 0]
click at [276, 291] on button "Mettre à jour" at bounding box center [195, 287] width 268 height 12
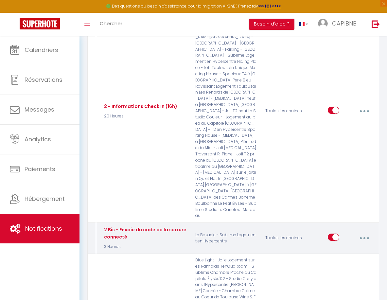
scroll to position [527, 0]
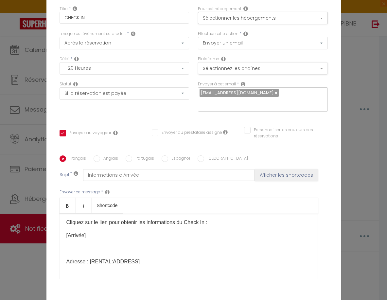
scroll to position [0, 0]
click at [290, 15] on button "Sélectionner les hébergements" at bounding box center [263, 18] width 130 height 12
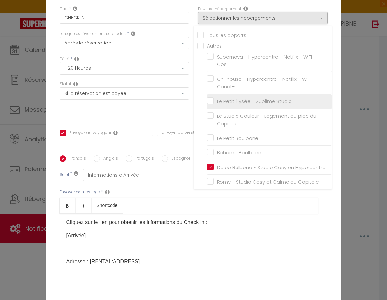
click at [210, 101] on input "Le Petit Élysée - Sublime Studio" at bounding box center [269, 101] width 125 height 7
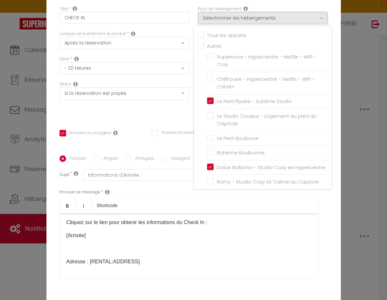
click at [328, 205] on div "Français Anglais Portugais Espagnol Italien Sujet * Informations d'Arrivée Affi…" at bounding box center [193, 221] width 271 height 132
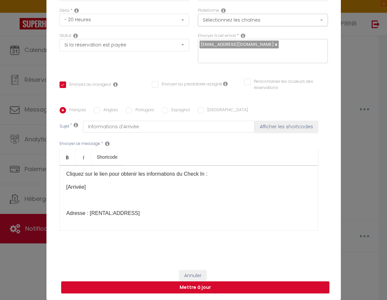
click at [268, 288] on button "Mettre à jour" at bounding box center [195, 287] width 268 height 12
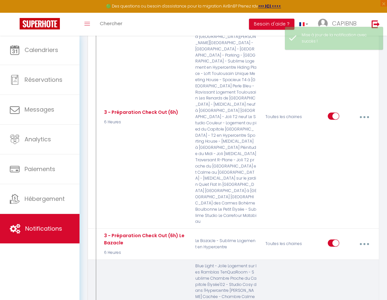
scroll to position [1000, 0]
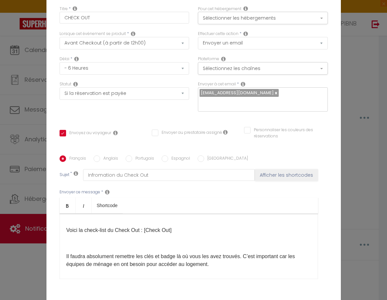
scroll to position [0, 0]
click at [284, 16] on button "Sélectionner les hébergements" at bounding box center [263, 18] width 130 height 12
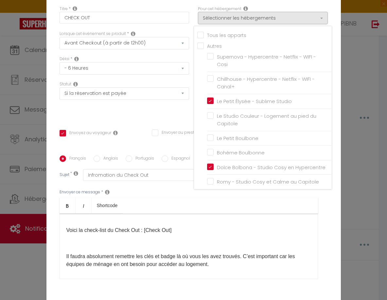
click at [333, 210] on div "Titre * CHECK OUT Pour cet hébergement Sélectionner les hébergements Tous les a…" at bounding box center [193, 155] width 294 height 313
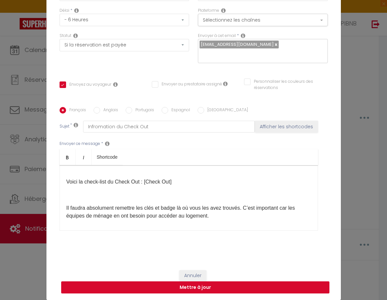
scroll to position [48, 0]
click at [258, 284] on button "Mettre à jour" at bounding box center [195, 287] width 268 height 12
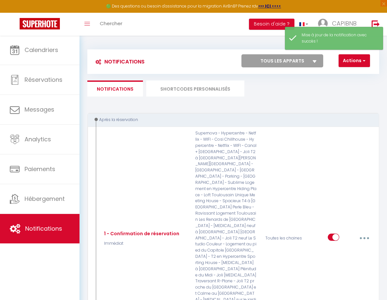
scroll to position [0, 0]
click at [176, 84] on li "SHORTCODES PERSONNALISÉS" at bounding box center [195, 88] width 98 height 16
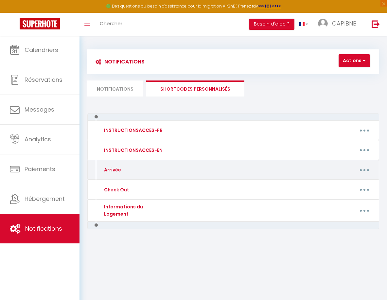
click at [371, 170] on button "button" at bounding box center [364, 170] width 17 height 12
click at [337, 182] on link "Editer" at bounding box center [347, 185] width 48 height 11
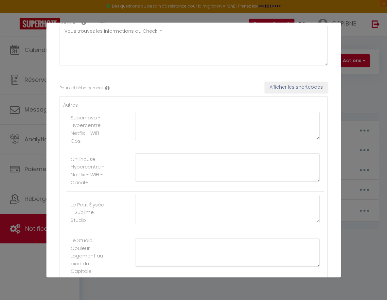
scroll to position [59, 0]
click at [223, 205] on textarea at bounding box center [227, 208] width 185 height 28
paste textarea "[URL][DOMAIN_NAME]"
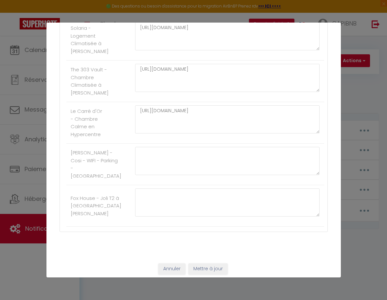
scroll to position [1575, 0]
click at [211, 268] on button "Mettre à jour" at bounding box center [207, 269] width 39 height 11
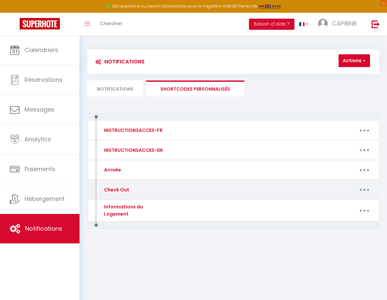
click at [365, 193] on button "button" at bounding box center [364, 189] width 17 height 12
click at [347, 206] on link "Editer" at bounding box center [347, 205] width 48 height 11
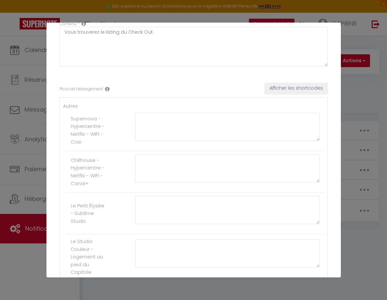
scroll to position [55, 0]
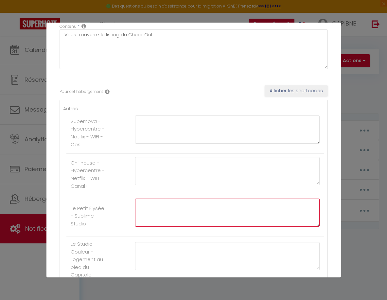
click at [196, 213] on textarea at bounding box center [227, 213] width 185 height 28
paste textarea "[URL][DOMAIN_NAME]"
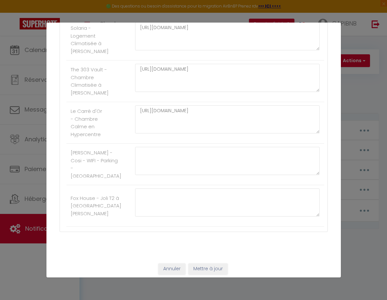
scroll to position [1575, 0]
click at [200, 264] on button "Mettre à jour" at bounding box center [207, 269] width 39 height 11
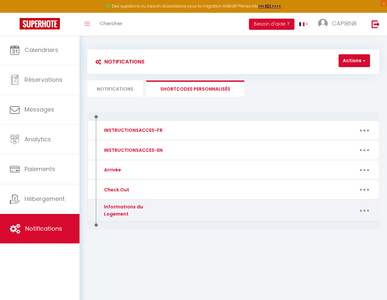
click at [364, 207] on button "button" at bounding box center [364, 210] width 17 height 12
click at [342, 225] on link "Editer" at bounding box center [347, 226] width 48 height 11
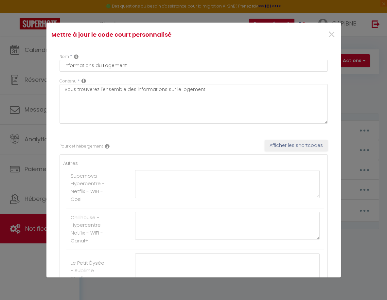
scroll to position [0, 0]
click at [189, 257] on textarea at bounding box center [227, 267] width 185 height 28
paste textarea "[URL][DOMAIN_NAME]"
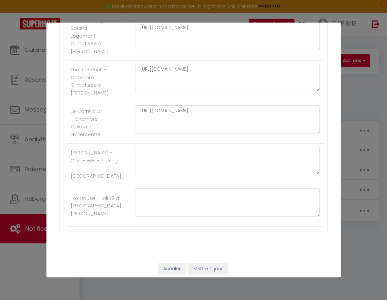
scroll to position [1575, 0]
click at [206, 265] on button "Mettre à jour" at bounding box center [207, 269] width 39 height 11
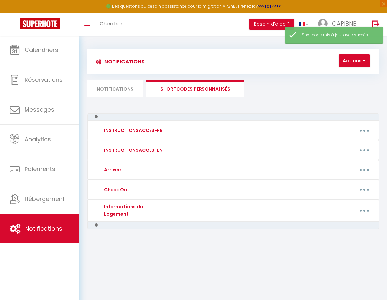
click at [122, 91] on li "Notifications" at bounding box center [115, 88] width 56 height 16
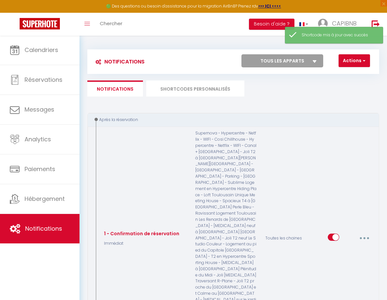
click at [366, 232] on button "button" at bounding box center [363, 238] width 17 height 12
click at [354, 249] on link "Editer" at bounding box center [346, 254] width 48 height 11
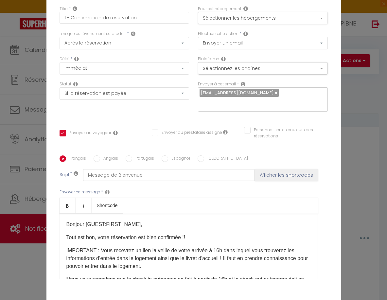
click at [306, 17] on button "Sélectionner les hébergements" at bounding box center [263, 18] width 130 height 12
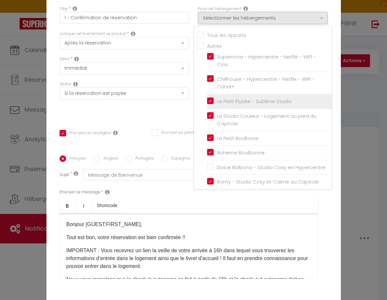
click at [210, 100] on input "Le Petit Élysée - Sublime Studio" at bounding box center [269, 101] width 125 height 7
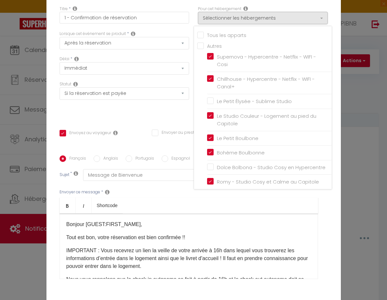
click at [325, 242] on div "Envoyer ce message * Bold Italic Shortcode Rich text editor Bonjour [GUEST:FIRS…" at bounding box center [194, 234] width 268 height 106
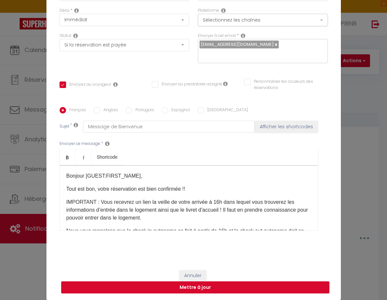
click at [267, 287] on button "Mettre à jour" at bounding box center [195, 287] width 268 height 12
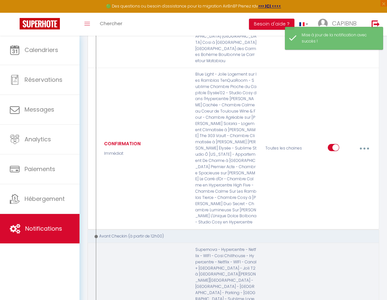
scroll to position [269, 0]
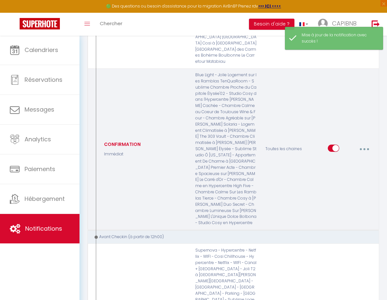
click at [367, 143] on button "button" at bounding box center [363, 149] width 17 height 12
click at [352, 159] on link "Editer" at bounding box center [346, 164] width 48 height 11
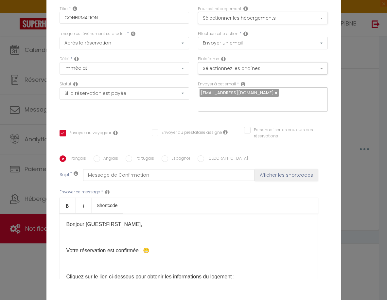
scroll to position [0, 0]
click at [266, 15] on button "Sélectionner les hébergements" at bounding box center [263, 18] width 130 height 12
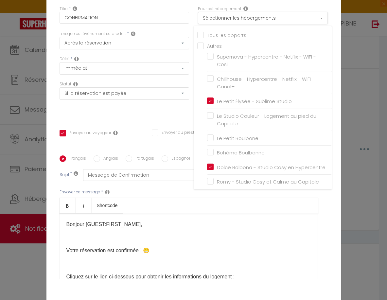
click at [266, 15] on button "Sélectionner les hébergements" at bounding box center [263, 18] width 130 height 12
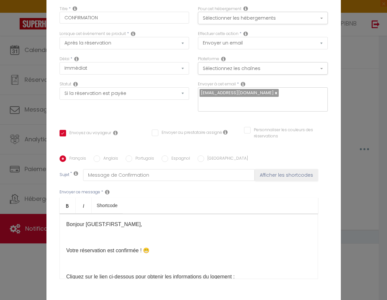
click at [322, 181] on div "Envoyer ce message * Bold Italic Shortcode Rich text editor Bonjour [GUEST:FIRS…" at bounding box center [194, 234] width 268 height 106
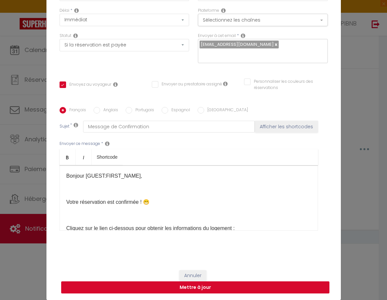
scroll to position [48, 0]
click at [276, 291] on button "Mettre à jour" at bounding box center [195, 287] width 268 height 12
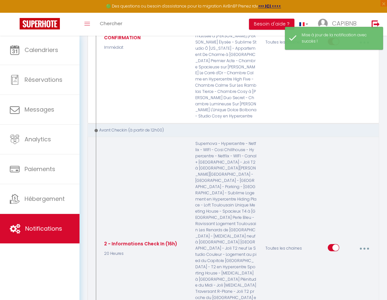
scroll to position [392, 0]
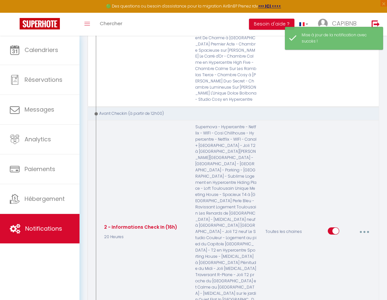
click at [365, 226] on button "button" at bounding box center [363, 232] width 17 height 12
click at [345, 242] on link "Editer" at bounding box center [346, 247] width 48 height 11
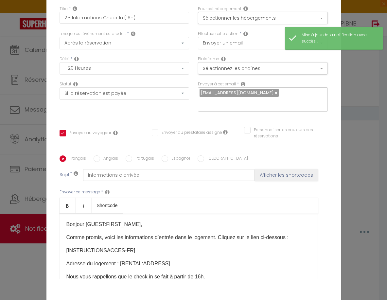
scroll to position [0, 0]
click at [275, 20] on button "Sélectionner les hébergements" at bounding box center [263, 18] width 130 height 12
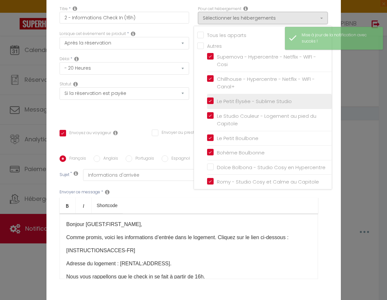
click at [211, 101] on input "Le Petit Élysée - Sublime Studio" at bounding box center [269, 101] width 125 height 7
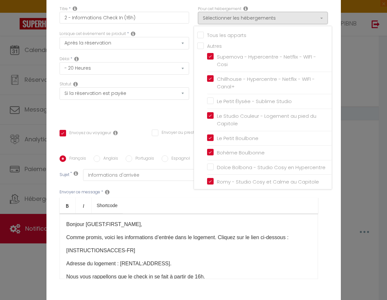
click at [327, 206] on div "Envoyer ce message * Bold Italic Shortcode Rich text editor Bonjour [GUEST:FIRS…" at bounding box center [194, 234] width 268 height 106
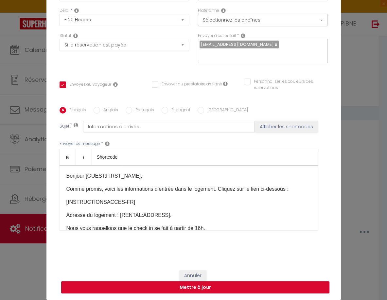
click at [281, 289] on button "Mettre à jour" at bounding box center [195, 287] width 268 height 12
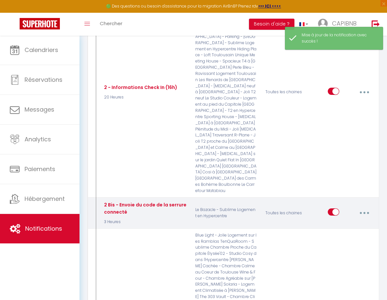
scroll to position [531, 0]
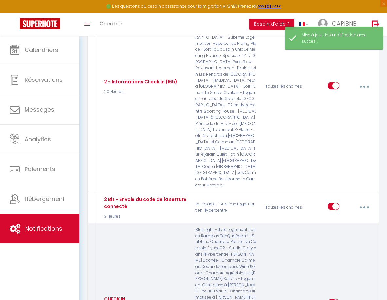
click at [362, 297] on button "button" at bounding box center [363, 303] width 17 height 12
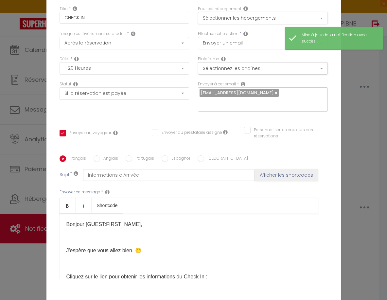
scroll to position [0, 0]
click at [261, 20] on button "Sélectionner les hébergements" at bounding box center [263, 18] width 130 height 12
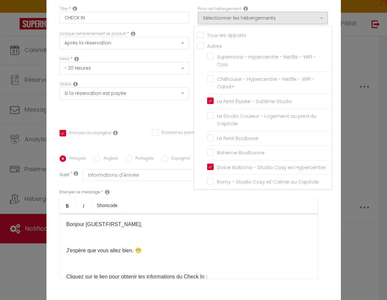
click at [328, 217] on div "Français Anglais Portugais Espagnol Italien Sujet * Informations d'Arrivée Affi…" at bounding box center [193, 221] width 271 height 132
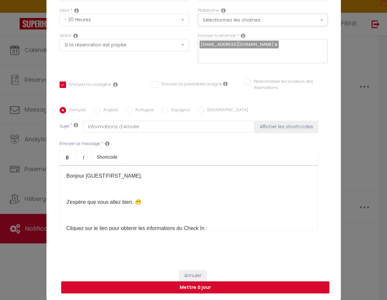
scroll to position [48, 0]
click at [296, 292] on button "Mettre à jour" at bounding box center [195, 287] width 268 height 12
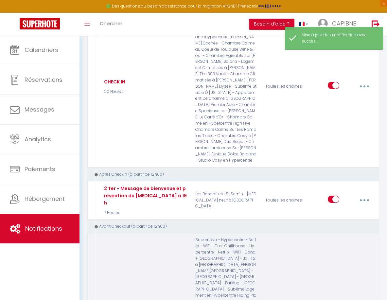
scroll to position [752, 0]
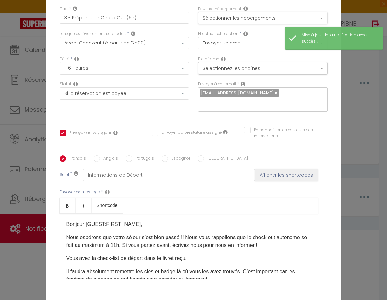
scroll to position [0, 0]
click at [272, 14] on button "Sélectionner les hébergements" at bounding box center [263, 18] width 130 height 12
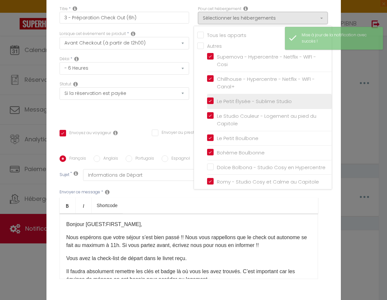
click at [211, 100] on input "Le Petit Élysée - Sublime Studio" at bounding box center [269, 101] width 125 height 7
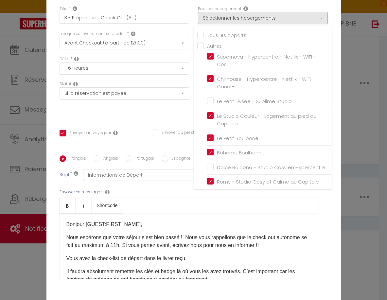
click at [326, 229] on div "Envoyer ce message * Bold Italic Shortcode Rich text editor Bonjour [GUEST:FIRS…" at bounding box center [194, 234] width 268 height 106
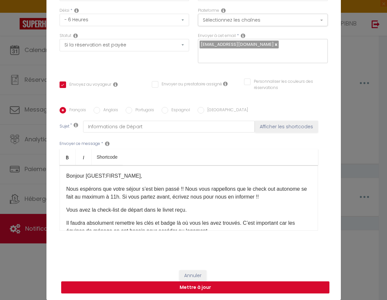
click at [275, 292] on button "Mettre à jour" at bounding box center [195, 287] width 268 height 12
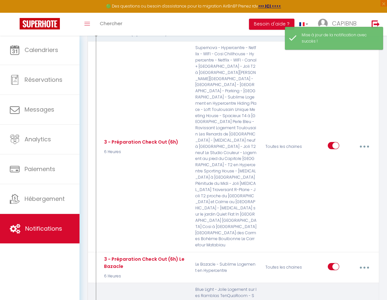
scroll to position [948, 0]
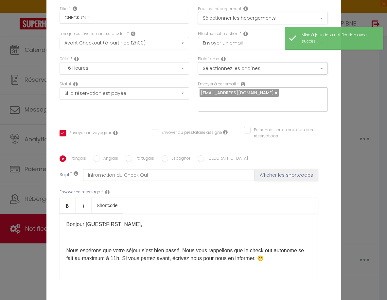
scroll to position [0, 0]
click at [269, 18] on button "Sélectionner les hébergements" at bounding box center [263, 18] width 130 height 12
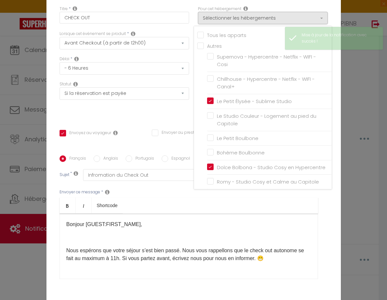
click at [328, 234] on div "Français Anglais Portugais Espagnol Italien Sujet * Infromation du Check Out Af…" at bounding box center [193, 221] width 271 height 132
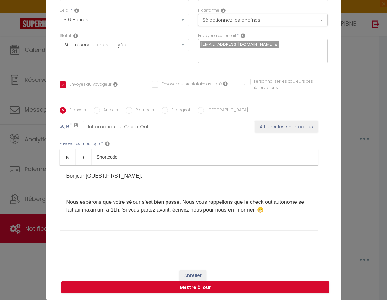
scroll to position [48, 0]
click at [289, 289] on button "Mettre à jour" at bounding box center [195, 287] width 268 height 12
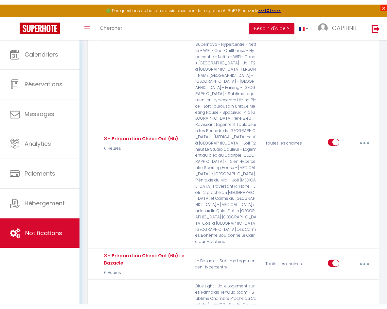
scroll to position [685, 0]
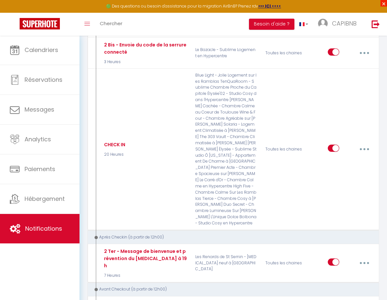
click at [384, 4] on span "×" at bounding box center [383, 3] width 7 height 7
